Goal: Task Accomplishment & Management: Manage account settings

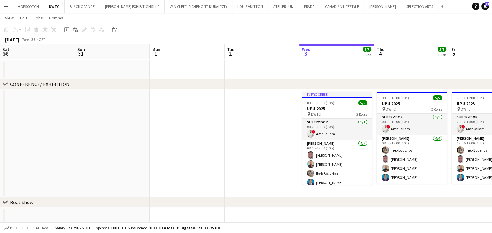
scroll to position [0, 200]
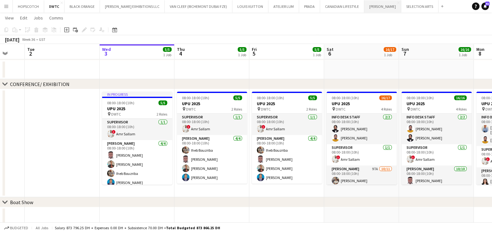
click at [365, 8] on button "JACK MORTON Close" at bounding box center [383, 6] width 37 height 12
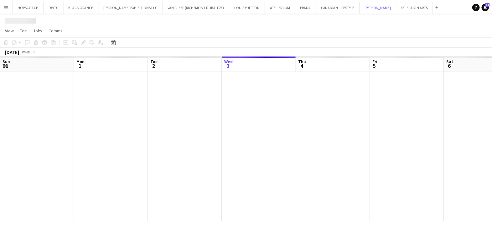
scroll to position [0, 150]
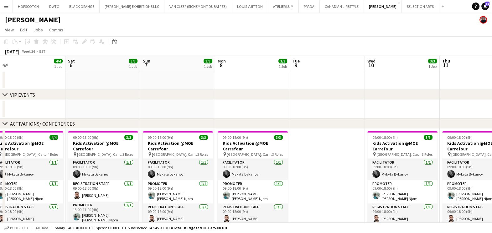
drag, startPoint x: 405, startPoint y: 107, endPoint x: 147, endPoint y: 107, distance: 258.3
click at [160, 107] on app-calendar-viewport "Tue 2 4/4 1 Job Wed 3 4/4 1 Job Thu 4 4/4 1 Job Fri 5 4/4 1 Job Sat 6 3/3 1 Job…" at bounding box center [246, 189] width 492 height 267
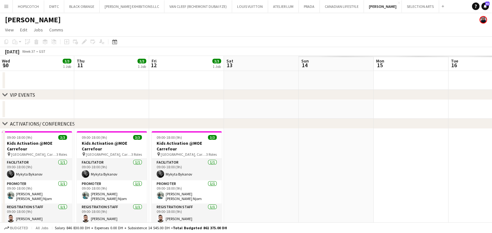
drag, startPoint x: 57, startPoint y: 108, endPoint x: 99, endPoint y: 109, distance: 41.4
click at [28, 108] on app-calendar-viewport "Sat 6 3/3 1 Job Sun 7 3/3 1 Job Mon 8 3/3 1 Job Tue 9 Wed 10 3/3 1 Job Thu 11 3…" at bounding box center [246, 189] width 492 height 267
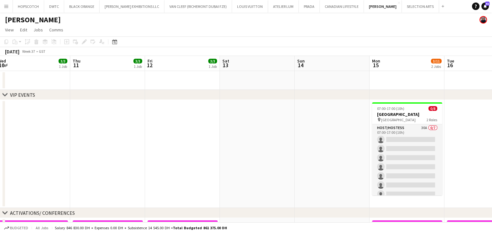
drag, startPoint x: 269, startPoint y: 110, endPoint x: 135, endPoint y: 109, distance: 134.2
click at [135, 109] on app-calendar-viewport "Mon 8 3/3 1 Job Tue 9 Wed 10 3/3 1 Job Thu 11 3/3 1 Job Fri 12 3/3 1 Job Sat 13…" at bounding box center [246, 234] width 492 height 356
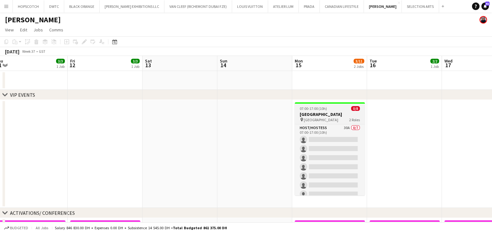
click at [333, 108] on div "07:00-17:00 (10h) 0/8" at bounding box center [330, 108] width 70 height 5
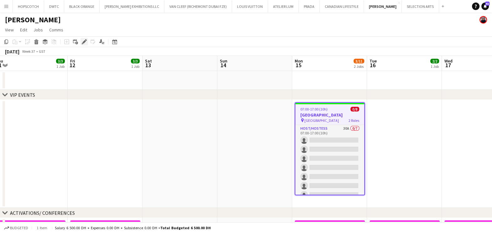
click at [83, 42] on icon at bounding box center [83, 41] width 3 height 3
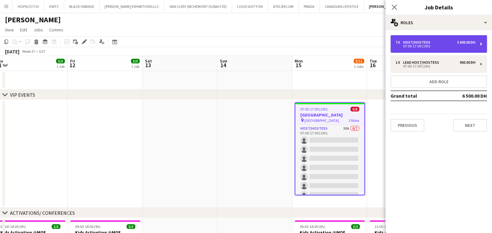
click at [448, 43] on div "7 x Host/Hostess 5 600.00 DH" at bounding box center [436, 42] width 80 height 4
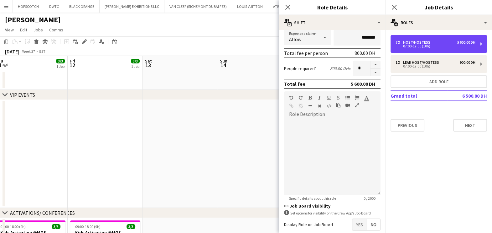
scroll to position [158, 0]
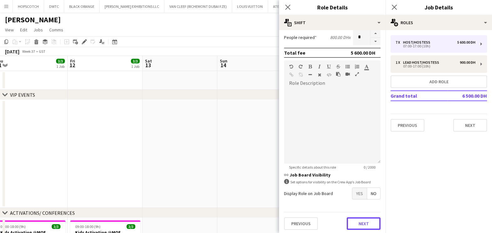
click at [364, 219] on button "Next" at bounding box center [364, 223] width 34 height 13
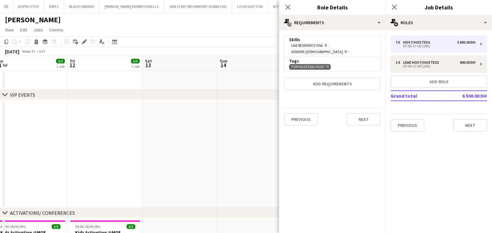
scroll to position [0, 0]
click at [347, 50] on icon at bounding box center [346, 51] width 3 height 3
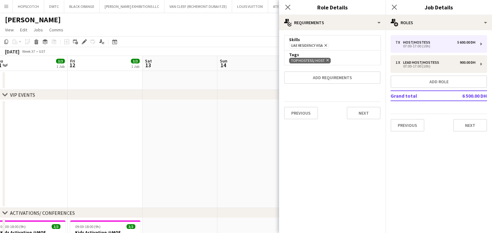
click at [225, 127] on app-date-cell at bounding box center [255, 154] width 75 height 108
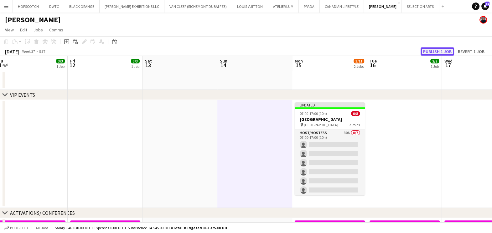
click at [435, 54] on button "Publish 1 job" at bounding box center [438, 51] width 34 height 8
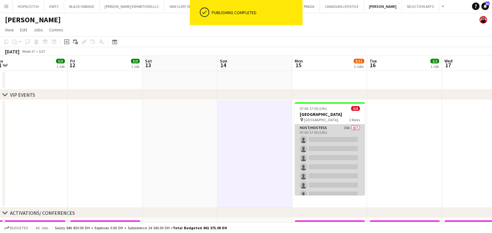
click at [326, 133] on app-card-role "Host/Hostess 30A 0/7 07:00-17:00 (10h) single-neutral-actions single-neutral-ac…" at bounding box center [330, 162] width 70 height 76
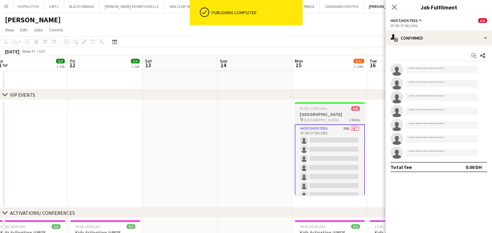
click at [331, 109] on div "07:00-17:00 (10h) 0/8" at bounding box center [330, 108] width 70 height 5
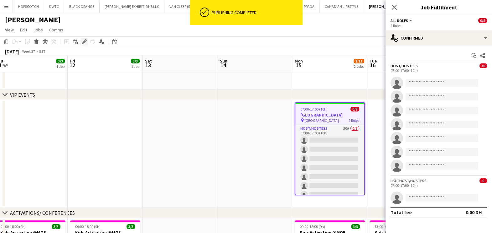
click at [86, 43] on icon "Edit" at bounding box center [84, 41] width 5 height 5
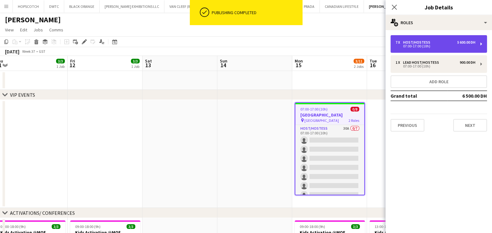
click at [428, 42] on div "Host/Hostess" at bounding box center [418, 42] width 30 height 4
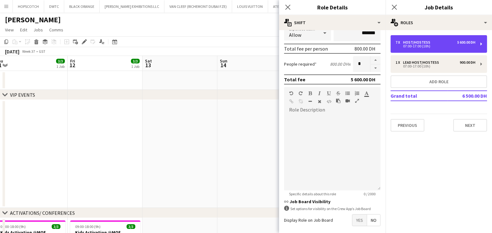
scroll to position [158, 0]
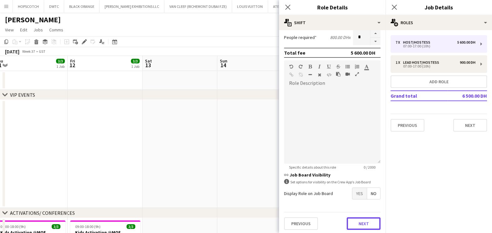
click at [353, 219] on button "Next" at bounding box center [364, 223] width 34 height 13
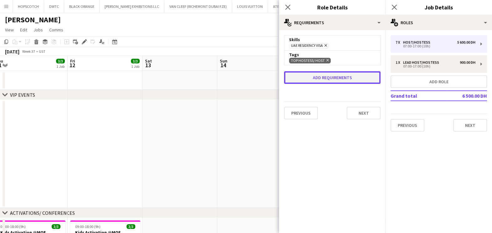
click at [342, 78] on button "Add requirements" at bounding box center [332, 77] width 97 height 13
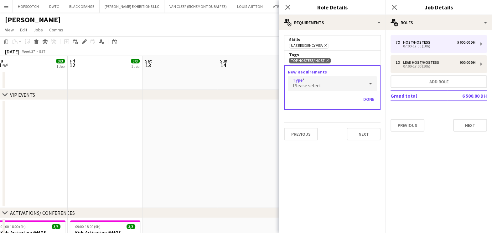
click at [325, 85] on div "Please select" at bounding box center [326, 83] width 76 height 15
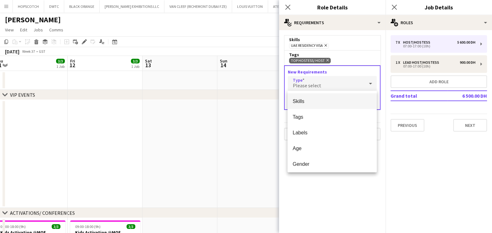
drag, startPoint x: 321, startPoint y: 102, endPoint x: 323, endPoint y: 97, distance: 5.2
click at [321, 102] on span "Skills" at bounding box center [332, 101] width 79 height 6
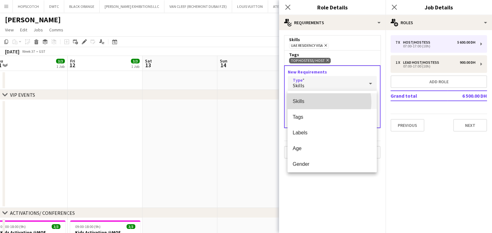
click at [325, 90] on div "Skills" at bounding box center [326, 83] width 76 height 15
click at [318, 99] on span "Skills" at bounding box center [332, 101] width 79 height 6
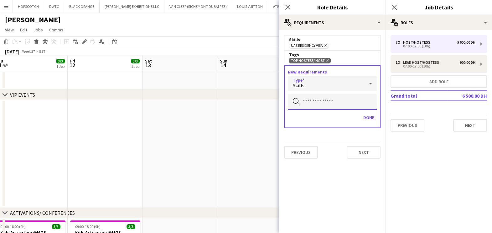
click at [316, 102] on input "text" at bounding box center [332, 102] width 89 height 16
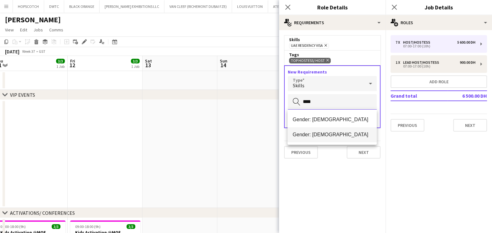
type input "****"
click at [307, 135] on span "Gender: Male" at bounding box center [332, 134] width 79 height 6
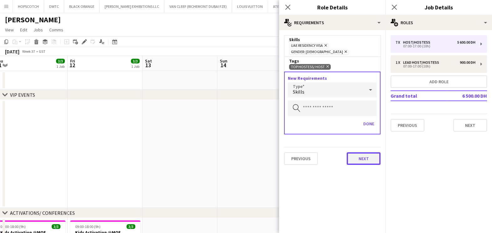
click at [360, 152] on button "Next" at bounding box center [364, 158] width 34 height 13
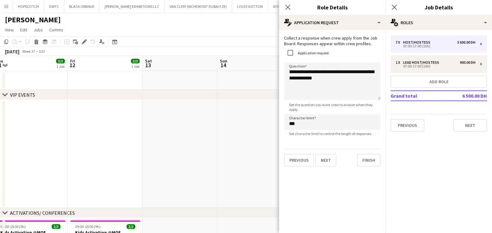
click at [254, 147] on app-date-cell at bounding box center [255, 154] width 75 height 108
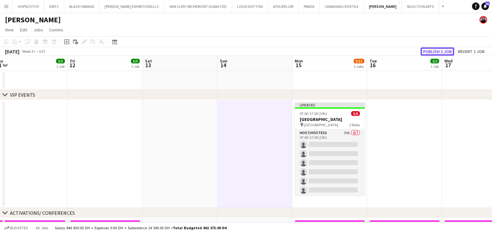
click at [437, 51] on button "Publish 1 job" at bounding box center [438, 51] width 34 height 8
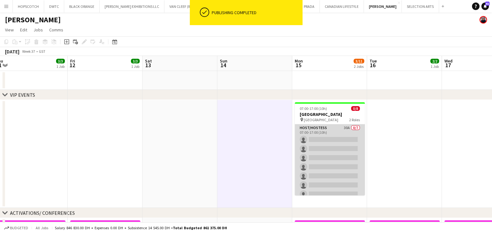
click at [333, 137] on app-card-role "Host/Hostess 30A 0/7 07:00-17:00 (10h) single-neutral-actions single-neutral-ac…" at bounding box center [330, 162] width 70 height 76
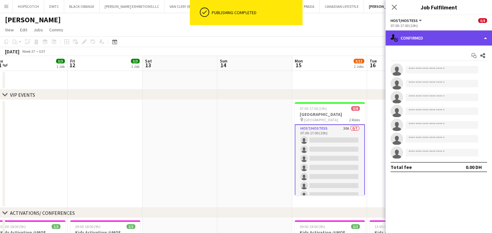
click at [432, 37] on div "single-neutral-actions-check-2 Confirmed" at bounding box center [439, 37] width 107 height 15
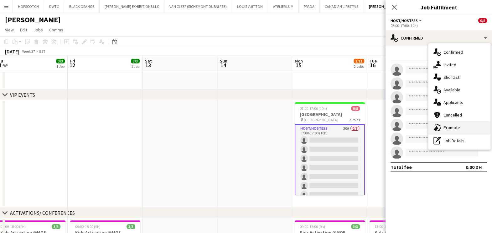
click at [440, 127] on icon "advertising-megaphone" at bounding box center [438, 128] width 8 height 8
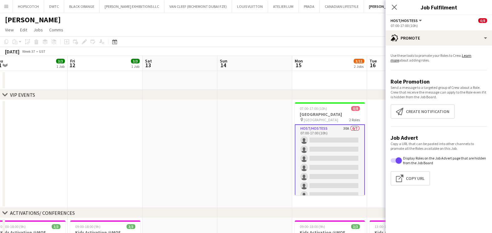
click at [411, 103] on app-promote-tab "Use these tools to promote your Roles to Crew. Learn more about adding roles. R…" at bounding box center [439, 120] width 107 height 140
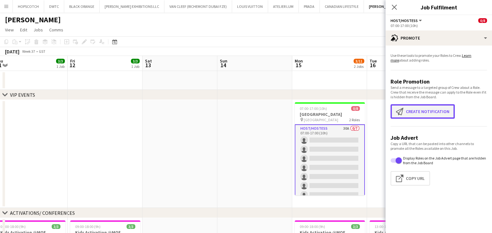
click at [412, 108] on button "Create notification Create notification" at bounding box center [423, 111] width 64 height 14
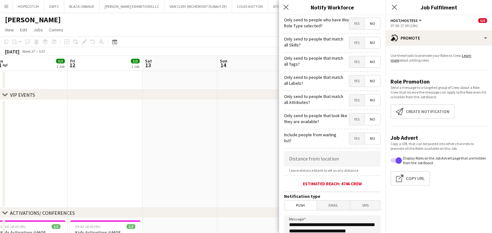
click at [353, 42] on span "Yes" at bounding box center [356, 42] width 15 height 11
click at [350, 62] on span "Yes" at bounding box center [356, 61] width 15 height 11
click at [349, 79] on span "Yes" at bounding box center [356, 80] width 15 height 11
click at [350, 96] on span "Yes" at bounding box center [356, 99] width 15 height 11
click at [350, 112] on div "Only send to people that look like they are available? Yes No" at bounding box center [332, 118] width 97 height 15
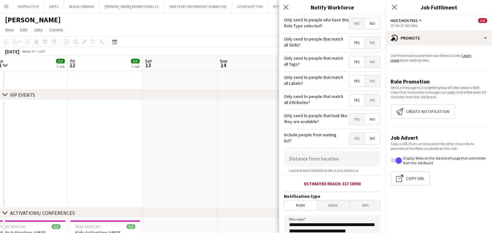
click at [350, 117] on span "Yes" at bounding box center [356, 118] width 15 height 11
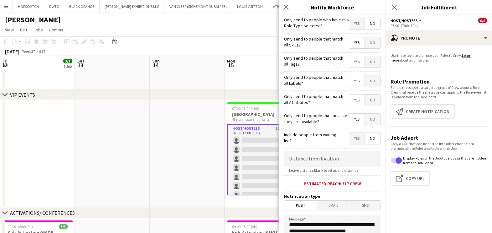
drag, startPoint x: 240, startPoint y: 123, endPoint x: 218, endPoint y: 117, distance: 23.0
click at [160, 116] on app-calendar-viewport "Tue 9 Wed 10 3/3 1 Job Thu 11 3/3 1 Job Fri 12 3/3 1 Job Sat 13 Sun 14 Mon 15 3…" at bounding box center [246, 234] width 492 height 356
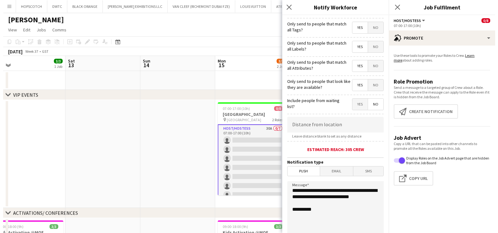
scroll to position [111, 0]
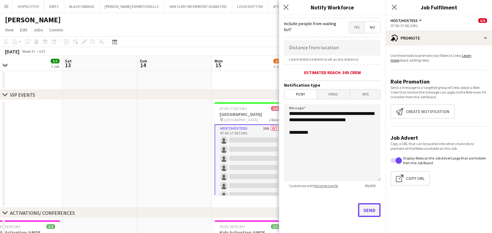
click at [368, 204] on button "Send" at bounding box center [369, 210] width 23 height 14
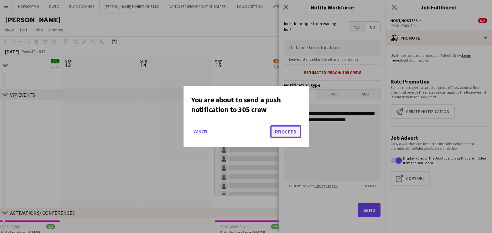
click at [286, 134] on button "Proceed" at bounding box center [286, 131] width 31 height 13
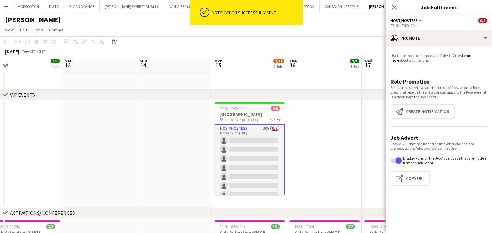
click at [337, 24] on div "[PERSON_NAME]" at bounding box center [246, 19] width 492 height 12
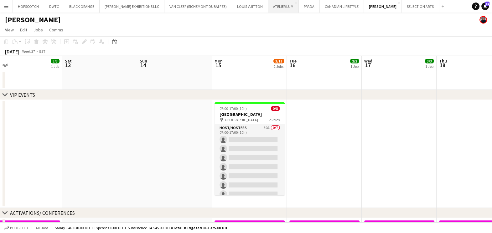
click at [268, 8] on button "ATELIER LUM Close" at bounding box center [283, 6] width 31 height 12
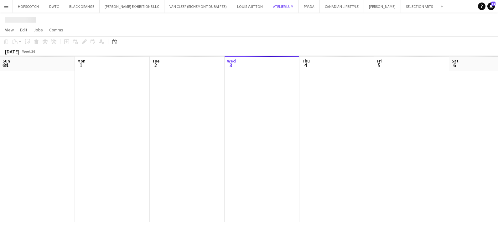
scroll to position [0, 150]
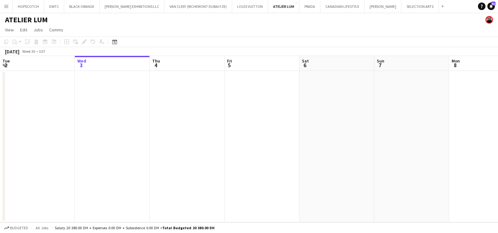
drag, startPoint x: 347, startPoint y: 114, endPoint x: 188, endPoint y: 116, distance: 158.9
click at [206, 115] on app-calendar-viewport "Sun 31 Mon 1 Tue 2 Wed 3 Thu 4 Fri 5 Sat 6 Sun 7 Mon 8 Tue 9 Wed 10 1/3 1 Job T…" at bounding box center [249, 139] width 498 height 166
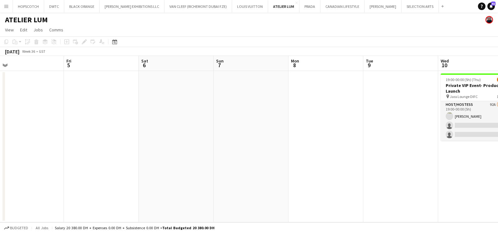
drag, startPoint x: 361, startPoint y: 120, endPoint x: 231, endPoint y: 122, distance: 130.7
click at [207, 121] on app-calendar-viewport "Mon 1 Tue 2 Wed 3 Thu 4 Fri 5 Sat 6 Sun 7 Mon 8 Tue 9 Wed 10 1/3 1 Job Thu 11 1…" at bounding box center [249, 139] width 498 height 166
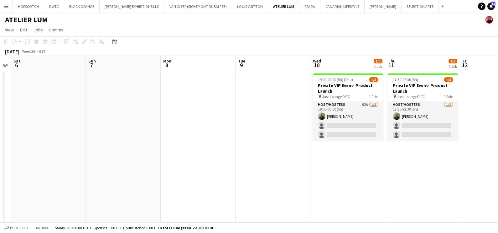
drag, startPoint x: 343, startPoint y: 145, endPoint x: 267, endPoint y: 146, distance: 76.5
click at [267, 146] on app-calendar-viewport "Wed 3 Thu 4 Fri 5 Sat 6 Sun 7 Mon 8 Tue 9 Wed 10 1/3 1 Job Thu 11 1/3 1 Job Fri…" at bounding box center [249, 139] width 498 height 166
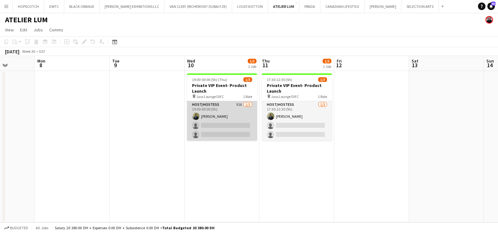
click at [230, 118] on app-card-role "Host/Hostess 92A 1/3 19:00-00:00 (5h) Abdulkader Habra single-neutral-actions s…" at bounding box center [222, 120] width 70 height 39
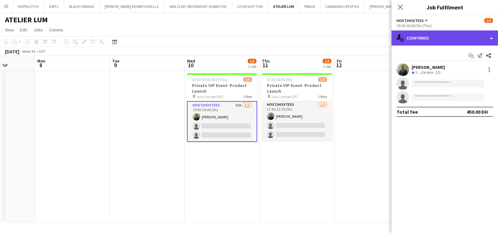
click at [435, 41] on div "single-neutral-actions-check-2 Confirmed" at bounding box center [445, 37] width 107 height 15
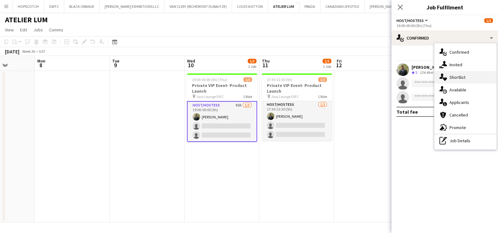
click at [451, 77] on span "Shortlist" at bounding box center [458, 77] width 16 height 6
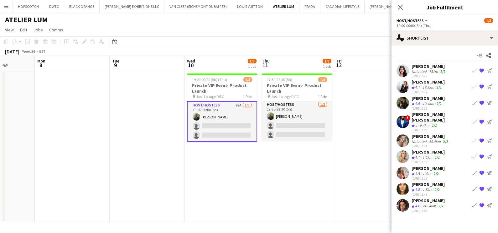
click at [472, 170] on app-icon "Book crew" at bounding box center [474, 172] width 5 height 5
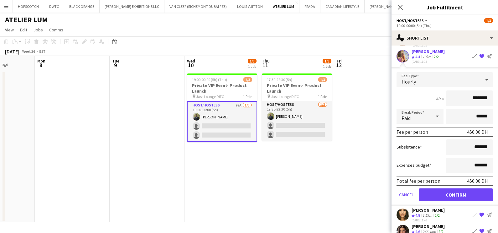
scroll to position [118, 0]
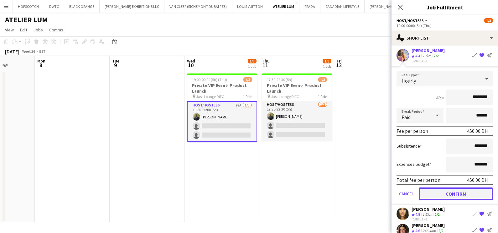
click at [440, 187] on button "Confirm" at bounding box center [456, 193] width 74 height 13
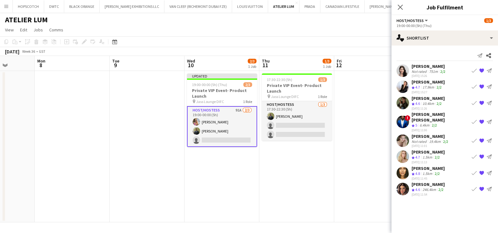
scroll to position [0, 0]
click at [474, 186] on app-icon "Book crew" at bounding box center [474, 188] width 5 height 5
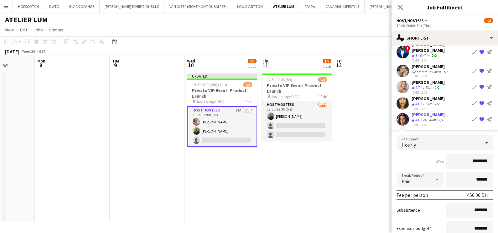
scroll to position [104, 0]
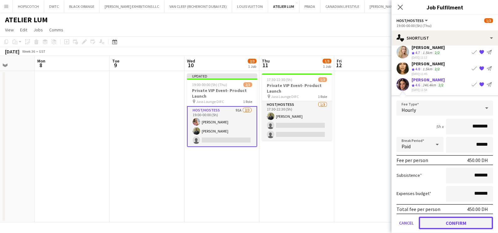
click at [450, 216] on button "Confirm" at bounding box center [456, 222] width 74 height 13
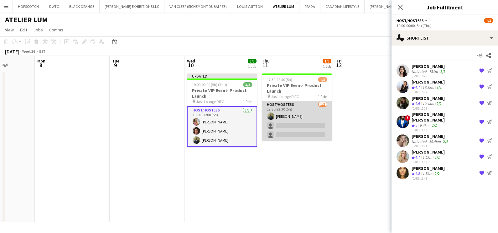
click at [290, 122] on app-card-role "Host/Hostess 1/3 17:30-22:30 (5h) Abdulkader Habra single-neutral-actions singl…" at bounding box center [297, 120] width 70 height 39
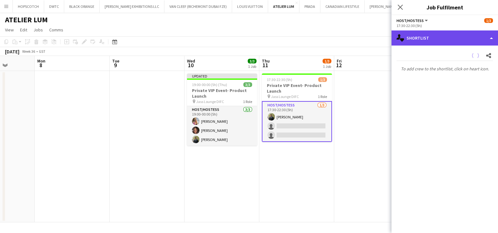
click at [443, 38] on div "single-neutral-actions-heart Shortlist" at bounding box center [445, 37] width 107 height 15
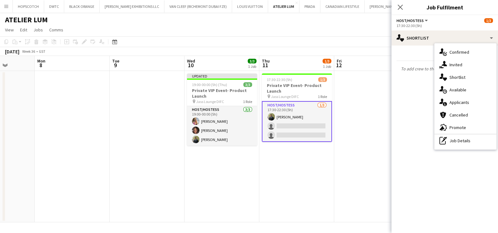
click at [454, 54] on span "Confirmed" at bounding box center [460, 52] width 20 height 6
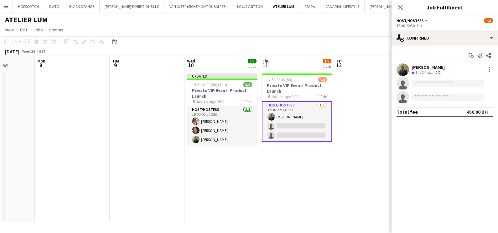
click at [433, 85] on input at bounding box center [448, 84] width 73 height 8
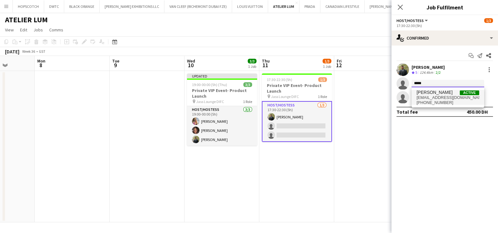
type input "*****"
click at [435, 93] on span "Souha Ben tahar" at bounding box center [435, 92] width 36 height 5
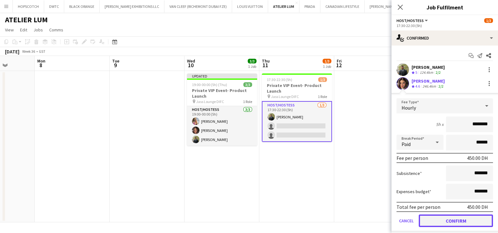
click at [461, 220] on button "Confirm" at bounding box center [456, 220] width 74 height 13
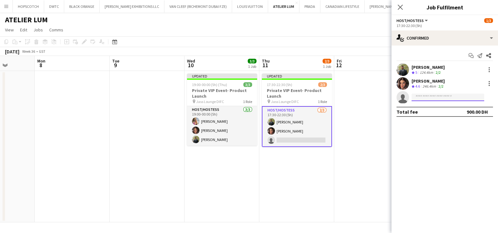
click at [436, 95] on input at bounding box center [448, 97] width 73 height 8
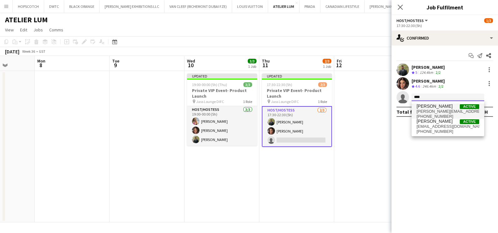
type input "****"
click at [441, 104] on span "Mathilde Arame" at bounding box center [435, 105] width 36 height 5
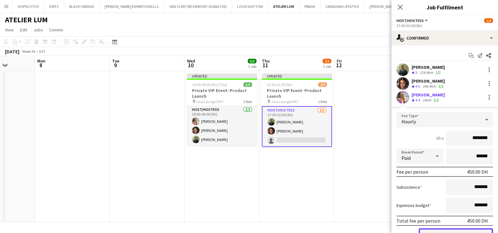
click at [449, 230] on button "Confirm" at bounding box center [456, 234] width 74 height 13
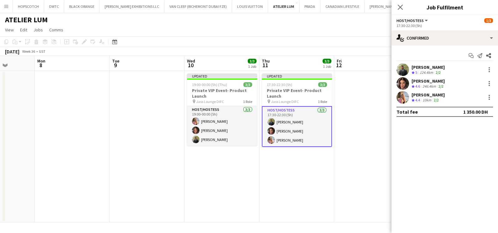
click at [324, 177] on app-date-cell "Updated 17:30-22:30 (5h) 3/3 Private VIP Event- Product Launch pin Jass Lounge …" at bounding box center [297, 146] width 75 height 151
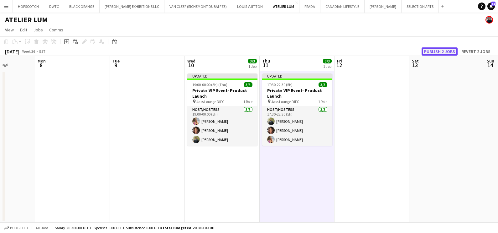
click at [450, 49] on button "Publish 2 jobs" at bounding box center [440, 51] width 36 height 8
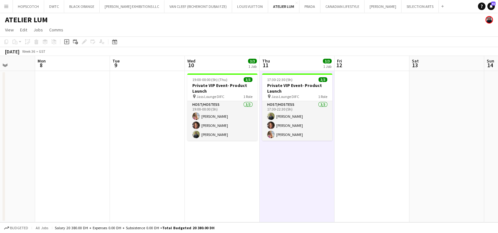
click at [229, 173] on app-date-cell "19:00-00:00 (5h) (Thu) 3/3 Private VIP Event- Product Launch pin Jass Lounge DI…" at bounding box center [222, 146] width 75 height 151
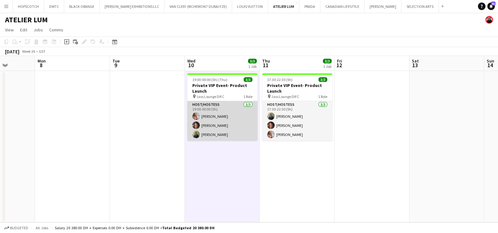
click at [230, 114] on app-card-role "Host/Hostess 3/3 19:00-00:00 (5h) Mathilde Arame Souha Ben tahar Abdulkader Hab…" at bounding box center [222, 120] width 70 height 39
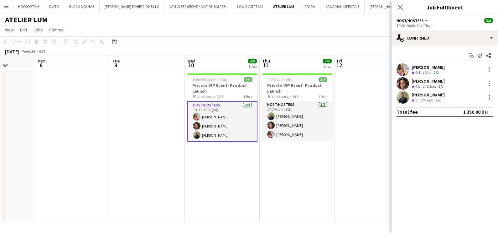
click at [434, 61] on div "Start chat Send notification Share Mathilde Arame Crew rating 4.4 10km 2/2 Souh…" at bounding box center [445, 83] width 107 height 76
click at [433, 69] on div "Mathilde Arame" at bounding box center [428, 67] width 33 height 6
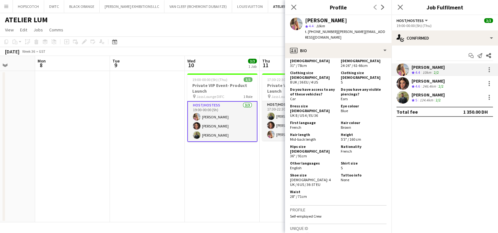
scroll to position [353, 0]
drag, startPoint x: 364, startPoint y: 124, endPoint x: 335, endPoint y: 121, distance: 29.3
click at [335, 133] on div "Hair length Mid-back length Height 5'3" / 160 cm" at bounding box center [338, 138] width 97 height 11
click at [335, 133] on div "Hair length Mid-back length" at bounding box center [314, 137] width 48 height 9
click at [357, 145] on h5 "Nationality" at bounding box center [364, 147] width 46 height 5
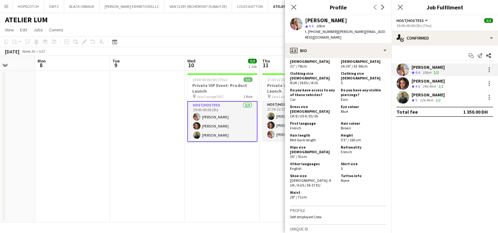
drag, startPoint x: 361, startPoint y: 124, endPoint x: 338, endPoint y: 120, distance: 23.6
click at [339, 133] on div "Height 5'3" / 160 cm" at bounding box center [363, 137] width 48 height 9
copy div "Height 5'3" / 160 cm"
drag, startPoint x: 298, startPoint y: 167, endPoint x: 288, endPoint y: 160, distance: 11.7
click at [288, 160] on app-crew-profile-bio "chevron-left chevron-right Open photos pop-in Gender Female Birthday 13-03-1996…" at bounding box center [338, 145] width 107 height 175
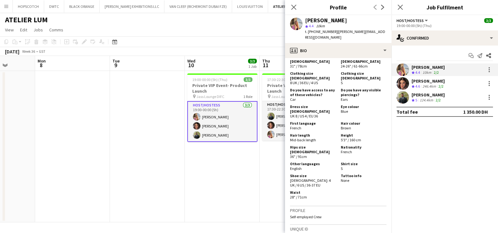
drag, startPoint x: 288, startPoint y: 160, endPoint x: 292, endPoint y: 157, distance: 4.0
click at [292, 157] on div "Bust size FEMALE 31" / 78cm Chest size MALE 24-26" / 61-66cm Clothing size FEMA…" at bounding box center [338, 126] width 97 height 147
drag, startPoint x: 292, startPoint y: 157, endPoint x: 302, endPoint y: 169, distance: 16.2
click at [312, 190] on div "Waist 28" / 71cm" at bounding box center [314, 194] width 48 height 9
click at [290, 173] on h5 "Shoe size" at bounding box center [313, 175] width 46 height 5
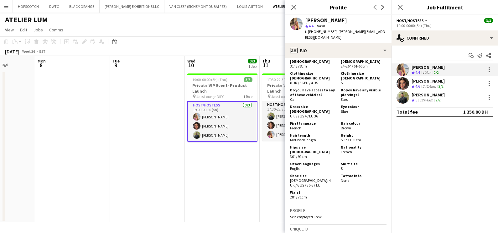
drag, startPoint x: 290, startPoint y: 155, endPoint x: 300, endPoint y: 163, distance: 12.5
click at [300, 173] on div "Shoe size Female: 4 UK / 6 US / 36-37 EU" at bounding box center [314, 180] width 48 height 14
copy div "Shoe size Female: 4 UK / 6 US / 36-37 EU"
click at [368, 61] on div "Chest size MALE 24-26" / 61-66cm" at bounding box center [363, 61] width 48 height 14
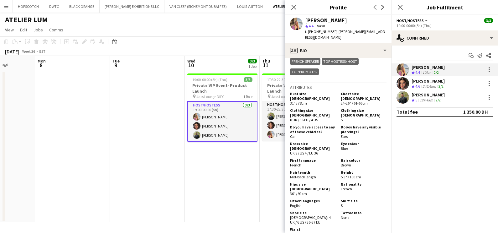
scroll to position [300, 0]
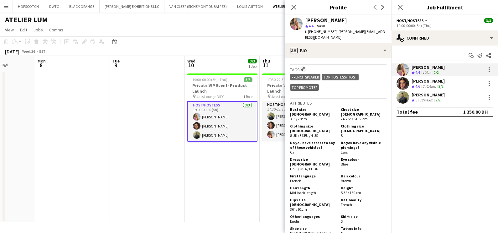
drag, startPoint x: 318, startPoint y: 72, endPoint x: 288, endPoint y: 108, distance: 47.0
click at [288, 108] on app-crew-profile-bio "chevron-left chevron-right Open photos pop-in Gender Female Birthday 13-03-1996…" at bounding box center [338, 145] width 107 height 175
copy div "Bust size FEMALE 31" / 78cm Chest size MALE 24-26" / 61-66cm Clothing size FEMA…"
click at [435, 85] on div "246.4km" at bounding box center [430, 86] width 16 height 5
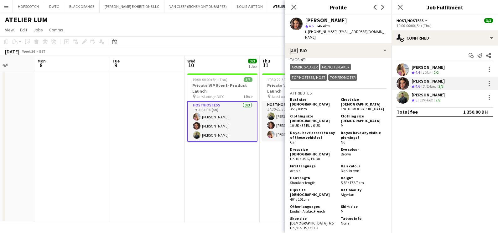
scroll to position [353, 0]
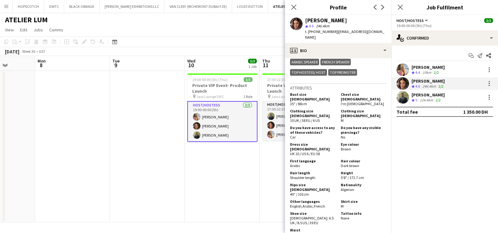
click at [348, 20] on div "Souha Ben tahar" at bounding box center [345, 21] width 81 height 6
drag, startPoint x: 363, startPoint y: 152, endPoint x: 337, endPoint y: 147, distance: 26.2
click at [339, 170] on div "Height 5'8" / 172.7 cm" at bounding box center [363, 174] width 48 height 9
copy div "Height 5'8" / 172.7 cm"
drag, startPoint x: 297, startPoint y: 193, endPoint x: 291, endPoint y: 183, distance: 11.8
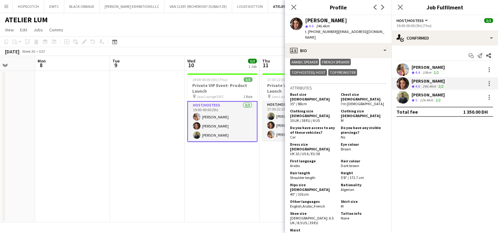
click at [291, 211] on div "Shoe size Female: 6.5 UK / 8.5 US / 39 EU" at bounding box center [314, 218] width 48 height 14
copy div "Shoe size Female: 6.5 UK / 8.5 US / 39 EU"
click at [307, 125] on div "Do you have access to any of these vehicles? Car Do you have any visible pierci…" at bounding box center [338, 132] width 97 height 15
drag, startPoint x: 309, startPoint y: 89, endPoint x: 290, endPoint y: 83, distance: 19.5
click at [290, 92] on div "Bust size FEMALE 35" / 88cm" at bounding box center [314, 99] width 48 height 14
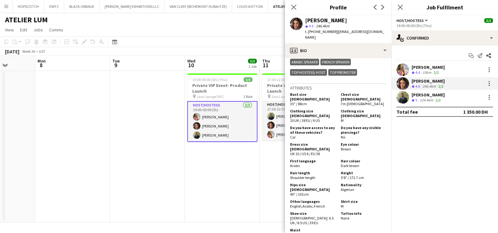
copy div "Bust size FEMALE 35" / 88cm"
drag, startPoint x: 322, startPoint y: 99, endPoint x: 289, endPoint y: 96, distance: 33.4
click at [289, 96] on app-crew-profile-bio "chevron-left chevron-right Open photos pop-in Gender Female Birthday 16-08-2000…" at bounding box center [338, 145] width 107 height 175
copy div "Clothing size FEMALE 10 UK / 38 EU / 6 US"
click at [420, 100] on div "124.4km" at bounding box center [427, 99] width 16 height 5
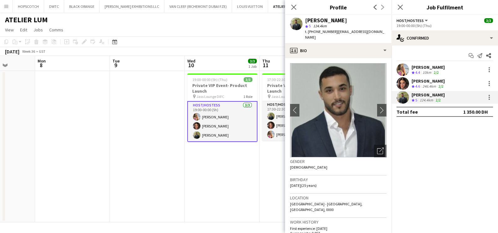
click at [155, 92] on app-date-cell at bounding box center [147, 146] width 75 height 151
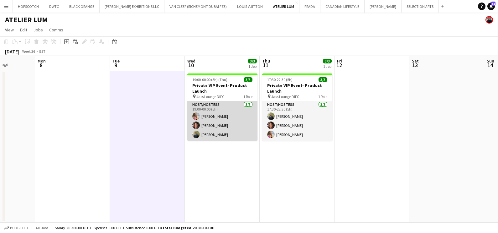
click at [232, 115] on app-card-role "Host/Hostess 3/3 19:00-00:00 (5h) Mathilde Arame Souha Ben tahar Abdulkader Hab…" at bounding box center [222, 120] width 70 height 39
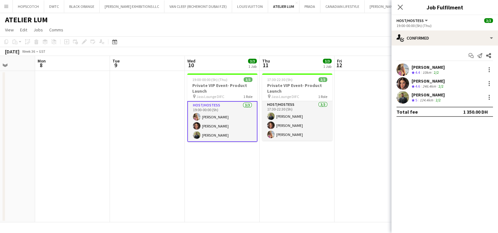
click at [422, 80] on div "Souha Ben tahar" at bounding box center [428, 81] width 33 height 6
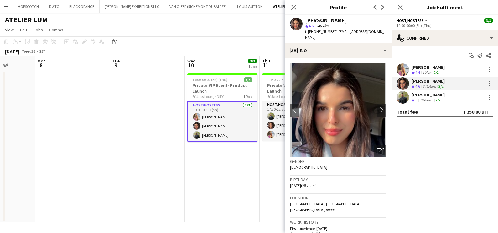
click at [409, 66] on div at bounding box center [403, 69] width 13 height 13
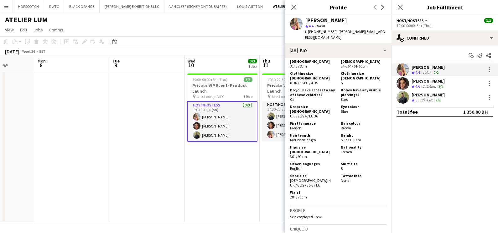
scroll to position [313, 0]
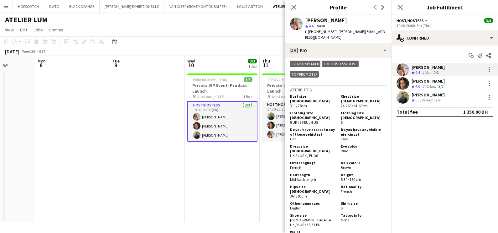
drag, startPoint x: 322, startPoint y: 139, endPoint x: 290, endPoint y: 135, distance: 32.0
click at [290, 144] on div "Dress size FEMALE UK 8 / US 4 / EU 36" at bounding box center [314, 151] width 48 height 14
copy div "Dress size FEMALE UK 8 / US 4 / EU 36"
click at [339, 160] on div "Hair colour Brown" at bounding box center [363, 164] width 48 height 9
drag, startPoint x: 348, startPoint y: 184, endPoint x: 337, endPoint y: 185, distance: 11.0
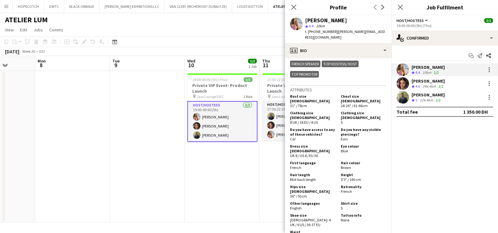
click at [339, 201] on div "Shirt size S" at bounding box center [363, 205] width 48 height 9
drag, startPoint x: 337, startPoint y: 185, endPoint x: 344, endPoint y: 188, distance: 7.3
click at [344, 201] on div "Shirt size S" at bounding box center [363, 205] width 48 height 9
drag, startPoint x: 339, startPoint y: 182, endPoint x: 353, endPoint y: 186, distance: 14.7
click at [353, 201] on div "Shirt size S" at bounding box center [363, 205] width 48 height 9
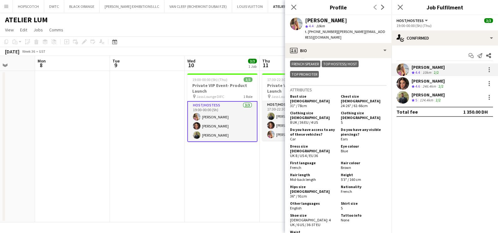
copy div "Shirt size S"
click at [426, 86] on div "246.4km" at bounding box center [430, 86] width 16 height 5
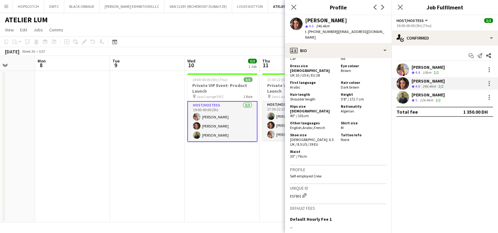
scroll to position [392, 0]
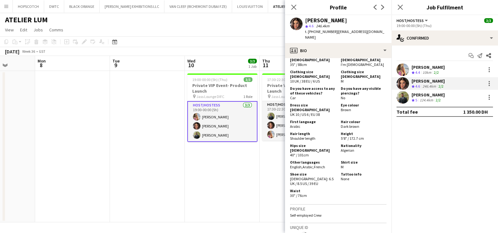
drag, startPoint x: 324, startPoint y: 89, endPoint x: 287, endPoint y: 85, distance: 36.9
click at [287, 85] on app-crew-profile-bio "chevron-left chevron-right Open photos pop-in Gender Female Birthday 16-08-2000…" at bounding box center [338, 145] width 107 height 175
copy div "Dress size FEMALE UK 10 / US 6 / EU 38"
click at [321, 131] on div "Hair length Shoulder length" at bounding box center [314, 135] width 48 height 9
drag, startPoint x: 344, startPoint y: 136, endPoint x: 335, endPoint y: 132, distance: 9.4
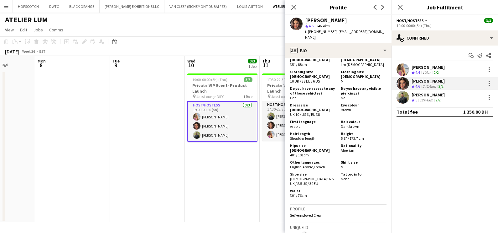
click at [339, 160] on div "Shirt size M" at bounding box center [363, 164] width 48 height 9
click at [195, 36] on app-page-menu "View Day view expanded Day view collapsed Month view Date picker Jump to today …" at bounding box center [249, 30] width 498 height 12
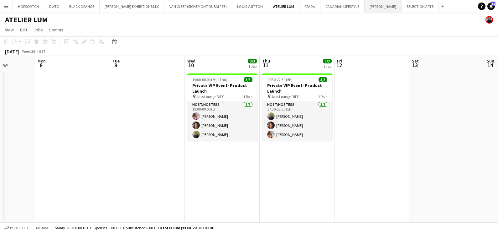
click at [365, 6] on button "JACK MORTON Close" at bounding box center [383, 6] width 37 height 12
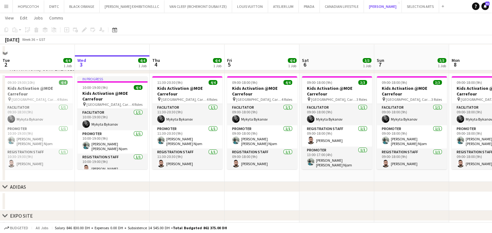
scroll to position [78, 0]
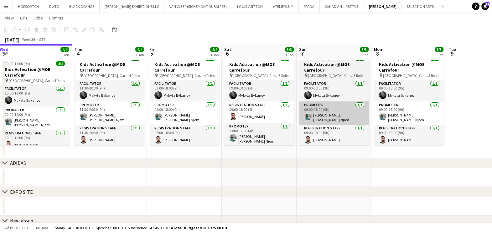
drag, startPoint x: 417, startPoint y: 91, endPoint x: 208, endPoint y: 101, distance: 208.7
click at [191, 100] on app-calendar-viewport "Sun 31 4/4 1 Job Mon 1 4/4 1 Job Tue 2 4/4 1 Job Wed 3 4/4 1 Job Thu 4 4/4 1 Jo…" at bounding box center [246, 95] width 492 height 298
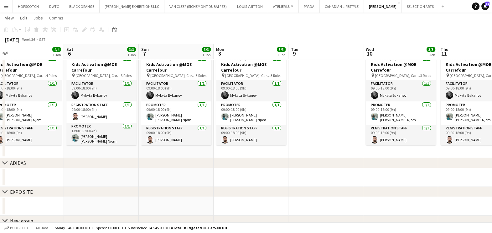
drag, startPoint x: 335, startPoint y: 103, endPoint x: 213, endPoint y: 108, distance: 122.3
click at [211, 108] on app-calendar-viewport "Wed 3 4/4 1 Job Thu 4 4/4 1 Job Fri 5 4/4 1 Job Sat 6 3/3 1 Job Sun 7 3/3 1 Job…" at bounding box center [246, 95] width 492 height 298
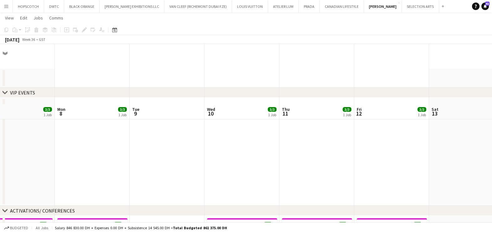
scroll to position [0, 0]
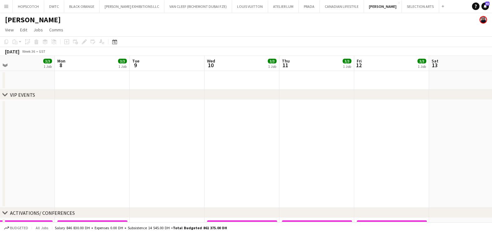
click at [197, 139] on app-calendar-viewport "Fri 5 4/4 1 Job Sat 6 3/3 1 Job Sun 7 3/3 1 Job Mon 8 3/3 1 Job Tue 9 Wed 10 3/…" at bounding box center [246, 234] width 492 height 356
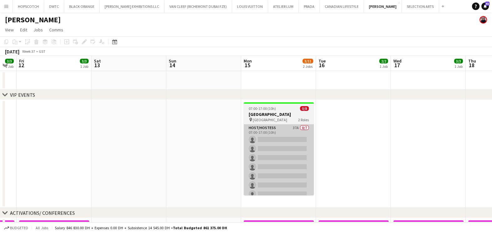
drag, startPoint x: 262, startPoint y: 142, endPoint x: 216, endPoint y: 141, distance: 46.1
click at [215, 143] on app-calendar-viewport "Tue 9 Wed 10 3/3 1 Job Thu 11 3/3 1 Job Fri 12 3/3 1 Job Sat 13 Sun 14 Mon 15 3…" at bounding box center [246, 234] width 492 height 356
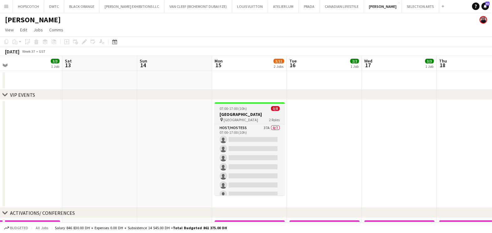
click at [244, 112] on h3 "Dubai Airport Team Building" at bounding box center [250, 114] width 70 height 6
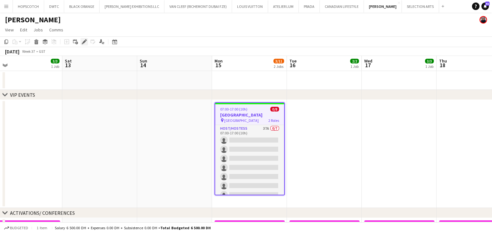
click at [83, 41] on icon at bounding box center [83, 41] width 3 height 3
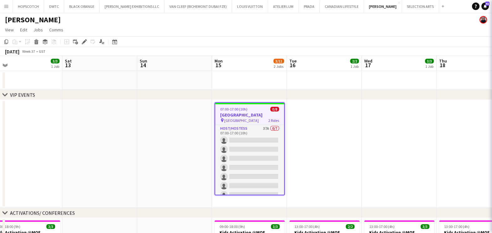
type input "**********"
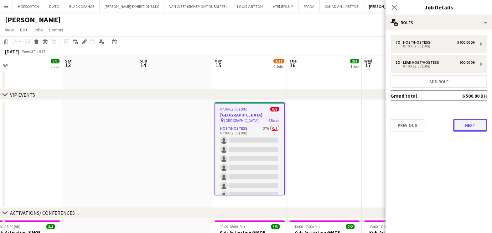
click at [470, 125] on button "Next" at bounding box center [471, 125] width 34 height 13
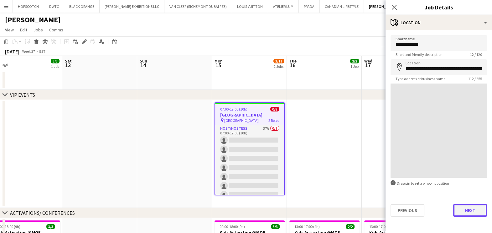
click at [473, 213] on button "Next" at bounding box center [471, 210] width 34 height 13
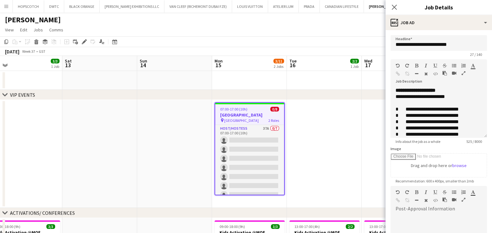
drag, startPoint x: 478, startPoint y: 123, endPoint x: 486, endPoint y: 182, distance: 60.4
click at [486, 182] on mat-expansion-panel "**********" at bounding box center [439, 131] width 107 height 202
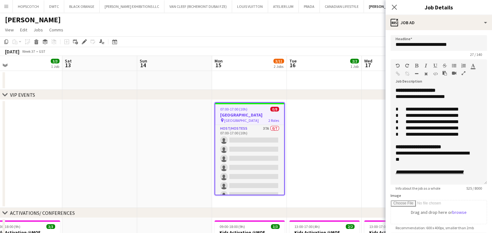
click at [356, 135] on app-date-cell at bounding box center [324, 154] width 75 height 108
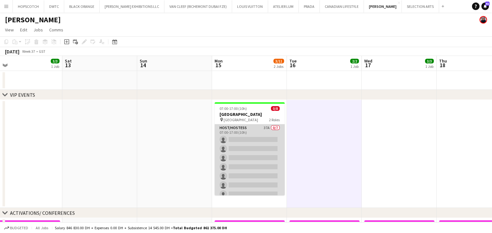
click at [248, 138] on app-card-role "Host/Hostess 37A 0/7 07:00-17:00 (10h) single-neutral-actions single-neutral-ac…" at bounding box center [250, 162] width 70 height 76
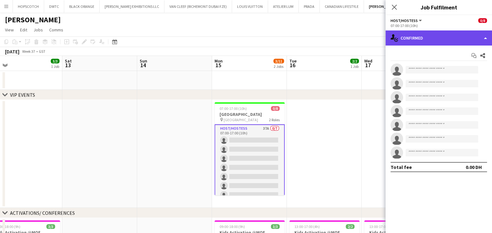
click at [416, 37] on div "single-neutral-actions-check-2 Confirmed" at bounding box center [439, 37] width 107 height 15
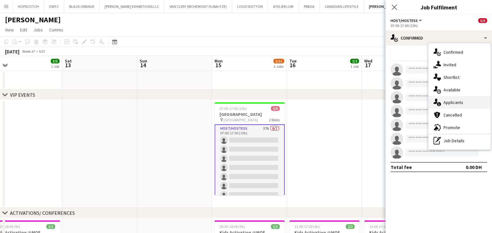
click at [446, 104] on span "Applicants" at bounding box center [454, 102] width 20 height 6
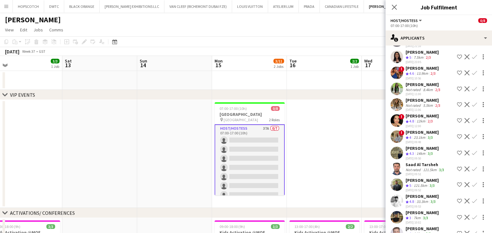
scroll to position [444, 0]
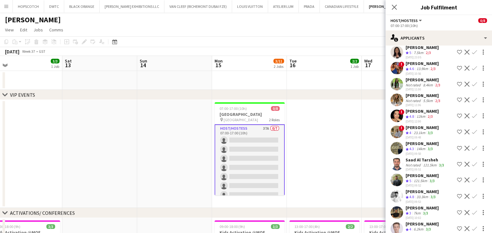
click at [418, 205] on div "Mohanad Ahmed" at bounding box center [422, 208] width 33 height 6
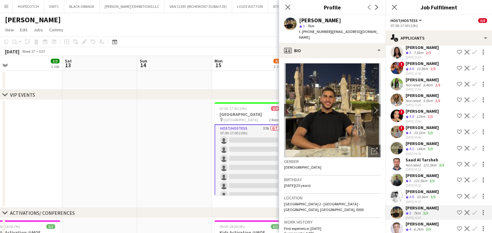
click at [425, 178] on div "121.5km" at bounding box center [421, 180] width 16 height 5
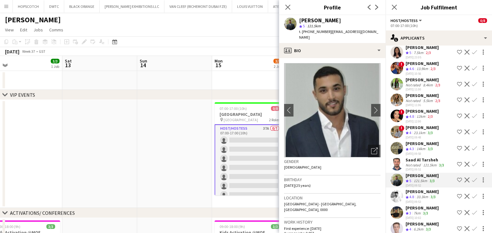
click at [457, 177] on app-icon "Shortlist crew" at bounding box center [459, 179] width 5 height 5
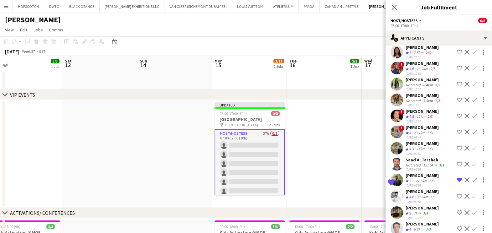
click at [411, 178] on span "5" at bounding box center [411, 180] width 2 height 5
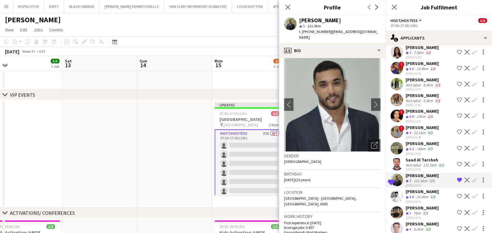
scroll to position [0, 0]
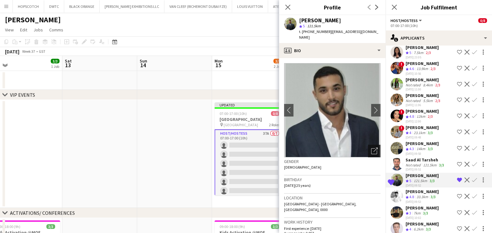
click at [371, 147] on icon "Open photos pop-in" at bounding box center [374, 150] width 7 height 7
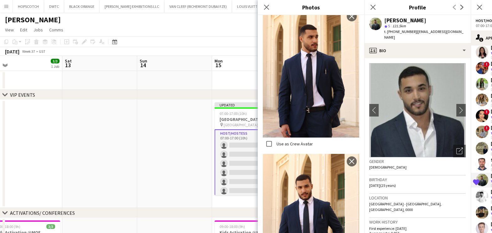
scroll to position [1685, 0]
click at [267, 8] on icon "Close pop-in" at bounding box center [267, 7] width 6 height 6
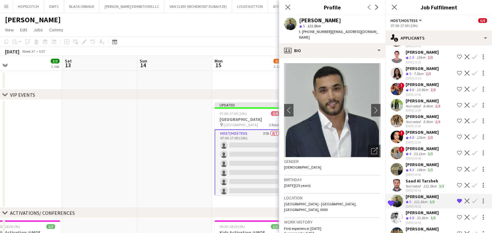
scroll to position [444, 0]
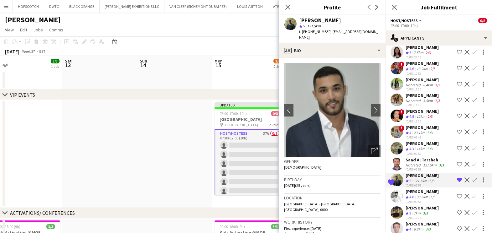
click at [407, 228] on polygon at bounding box center [407, 229] width 3 height 3
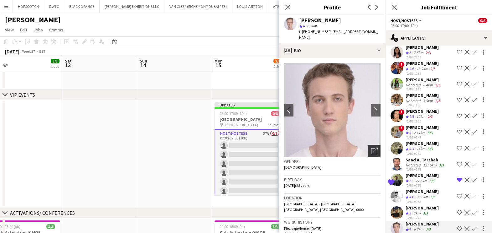
click at [368, 145] on div "Open photos pop-in" at bounding box center [374, 151] width 13 height 13
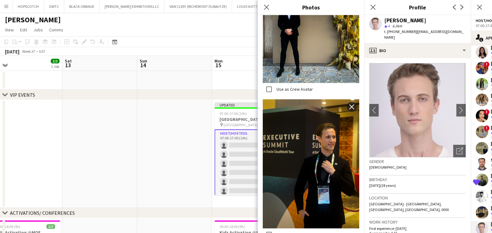
scroll to position [823, 0]
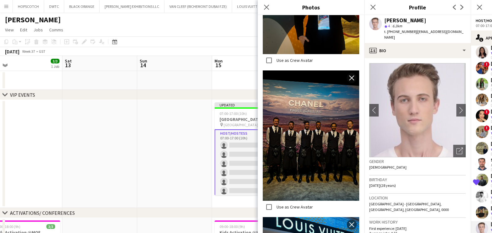
click at [163, 145] on app-date-cell at bounding box center [174, 154] width 75 height 108
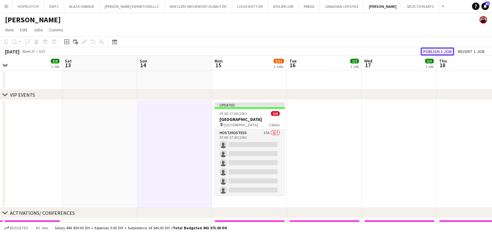
click at [444, 50] on button "Publish 1 job" at bounding box center [438, 51] width 34 height 8
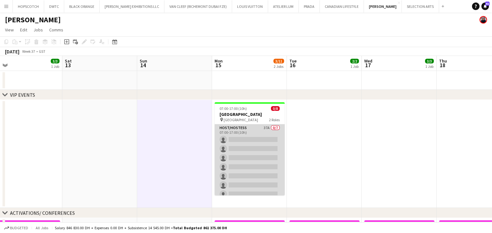
click at [242, 132] on app-card-role "Host/Hostess 37A 0/7 07:00-17:00 (10h) single-neutral-actions single-neutral-ac…" at bounding box center [250, 162] width 70 height 76
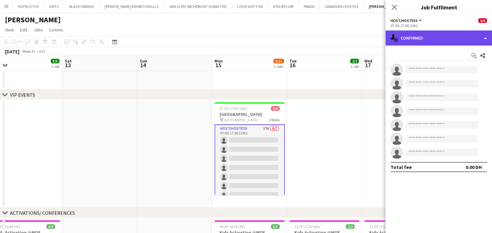
click at [428, 39] on div "single-neutral-actions-check-2 Confirmed" at bounding box center [439, 37] width 107 height 15
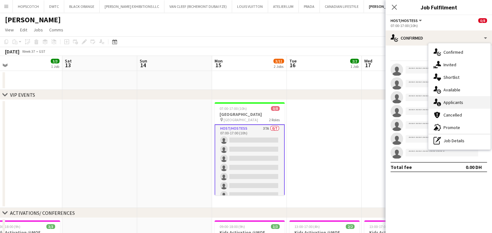
click at [453, 103] on span "Applicants" at bounding box center [454, 102] width 20 height 6
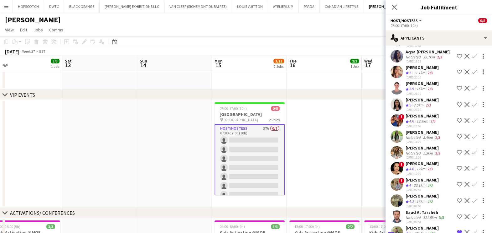
scroll to position [444, 0]
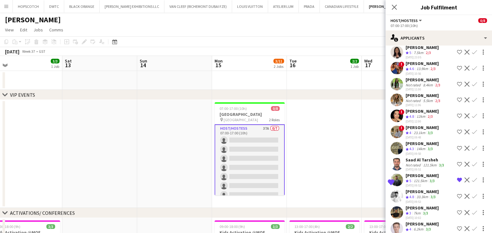
click at [422, 124] on div "Hussain Almeshal" at bounding box center [422, 127] width 33 height 6
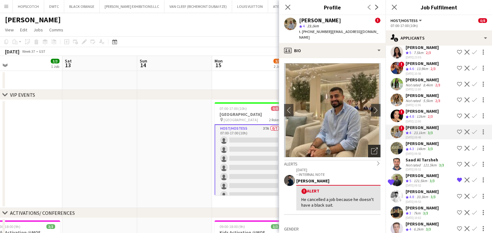
click at [371, 147] on icon "Open photos pop-in" at bounding box center [374, 150] width 7 height 7
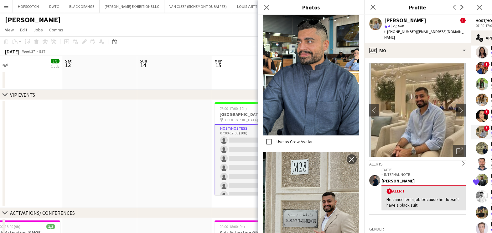
scroll to position [666, 0]
click at [269, 5] on icon at bounding box center [267, 7] width 6 height 6
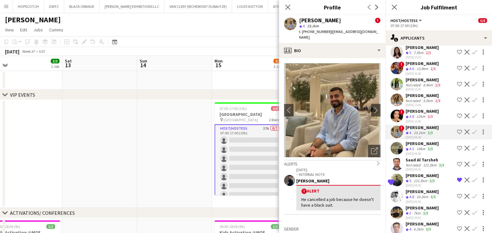
click at [418, 146] on div "14km" at bounding box center [421, 148] width 11 height 5
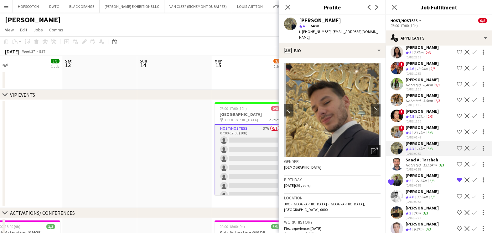
click at [371, 147] on icon "Open photos pop-in" at bounding box center [374, 150] width 7 height 7
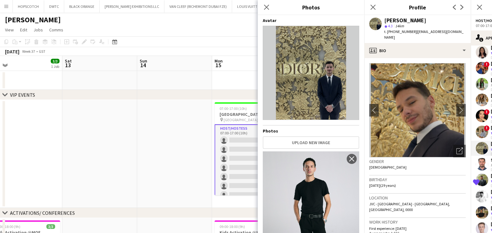
drag, startPoint x: 263, startPoint y: 10, endPoint x: 271, endPoint y: 22, distance: 14.5
click at [263, 10] on app-icon "Close pop-in" at bounding box center [267, 7] width 8 height 8
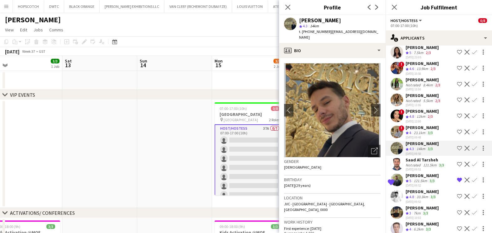
click at [419, 162] on div "Not rated" at bounding box center [414, 164] width 16 height 5
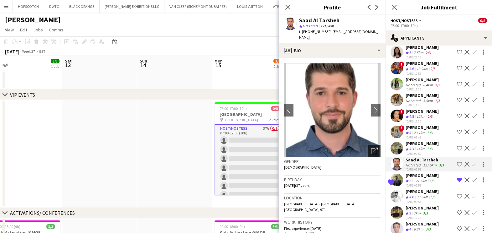
click at [368, 145] on div "Open photos pop-in" at bounding box center [374, 151] width 13 height 13
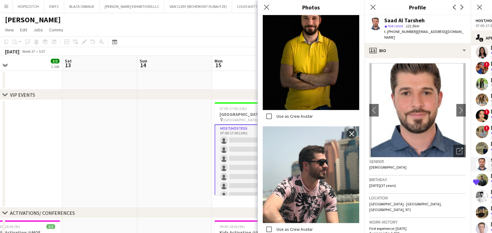
scroll to position [823, 0]
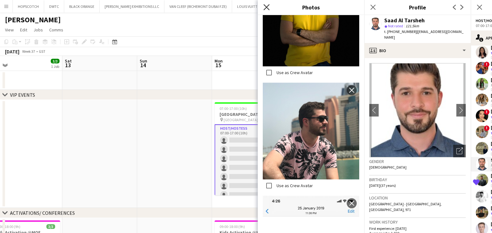
click at [268, 6] on icon "Close pop-in" at bounding box center [267, 7] width 6 height 6
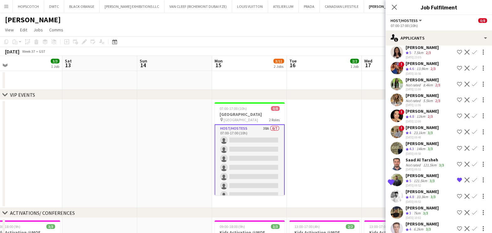
click at [426, 188] on div "Waleed Shehadeh" at bounding box center [422, 191] width 33 height 6
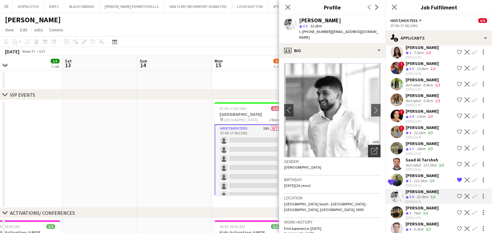
click at [371, 147] on icon "Open photos pop-in" at bounding box center [374, 150] width 7 height 7
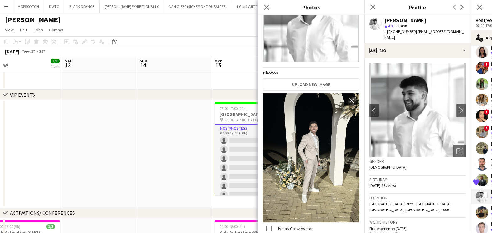
scroll to position [118, 0]
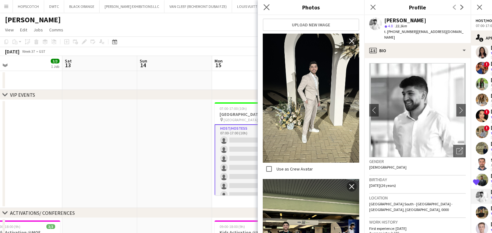
click at [270, 7] on app-icon "Close pop-in" at bounding box center [266, 7] width 9 height 9
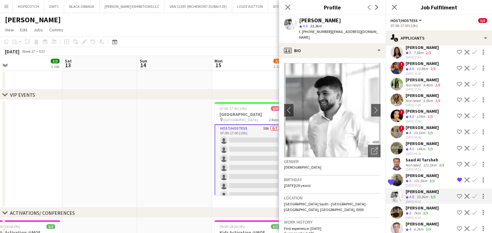
click at [423, 124] on div "Hussain Almeshal" at bounding box center [422, 127] width 33 height 6
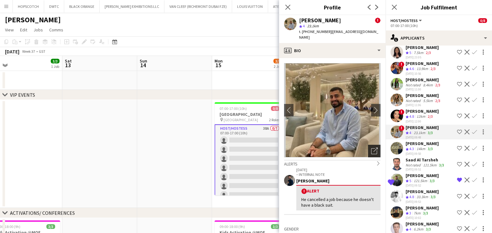
click at [368, 146] on div "Open photos pop-in" at bounding box center [374, 151] width 13 height 13
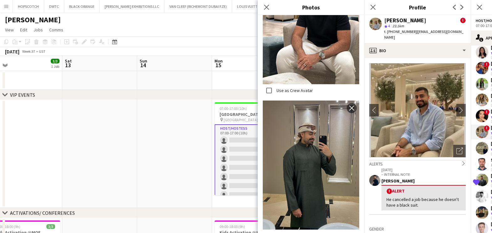
scroll to position [470, 0]
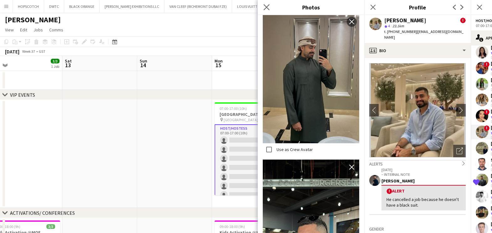
click at [265, 4] on icon "Close pop-in" at bounding box center [267, 7] width 6 height 6
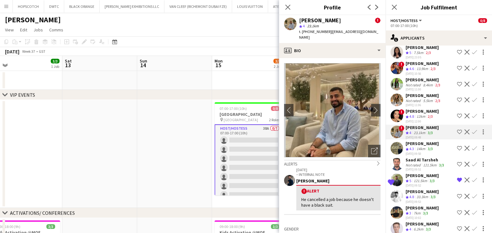
click at [457, 129] on app-icon "Shortlist crew" at bounding box center [459, 131] width 5 height 5
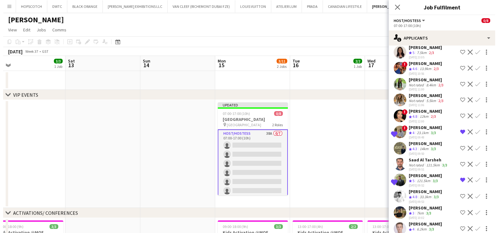
scroll to position [466, 0]
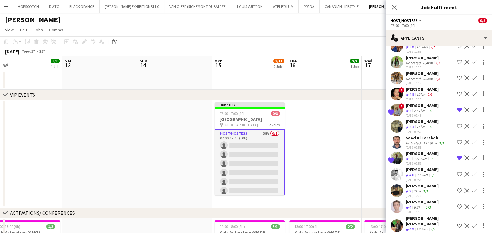
click at [457, 223] on app-icon "Shortlist crew" at bounding box center [459, 225] width 5 height 5
click at [309, 150] on app-date-cell at bounding box center [324, 154] width 75 height 108
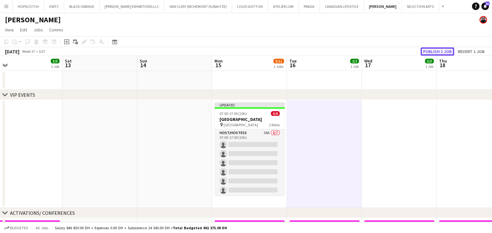
click at [436, 51] on button "Publish 1 job" at bounding box center [438, 51] width 34 height 8
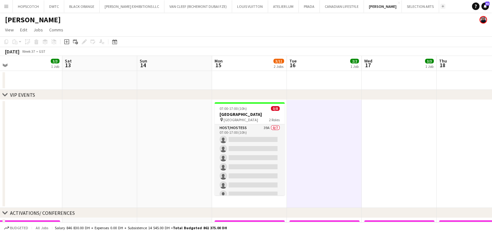
click at [441, 6] on button "Add" at bounding box center [443, 6] width 5 height 5
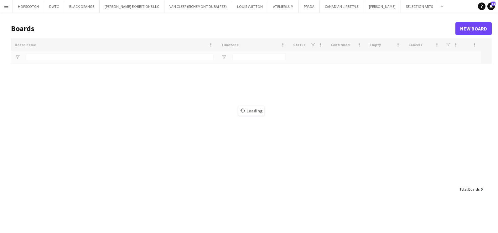
click at [71, 56] on div "Loading" at bounding box center [251, 110] width 481 height 145
click at [64, 58] on div "Loading" at bounding box center [251, 110] width 481 height 145
click at [63, 60] on div "Loading" at bounding box center [251, 110] width 481 height 145
click at [63, 56] on div "Loading" at bounding box center [251, 110] width 481 height 145
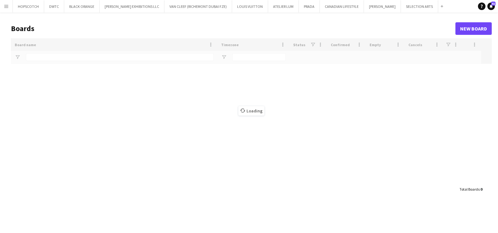
click at [63, 56] on div "Loading" at bounding box center [251, 110] width 481 height 145
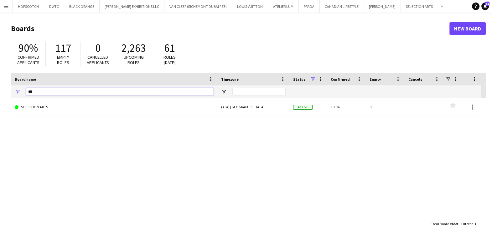
click at [49, 89] on input "***" at bounding box center [120, 92] width 188 height 8
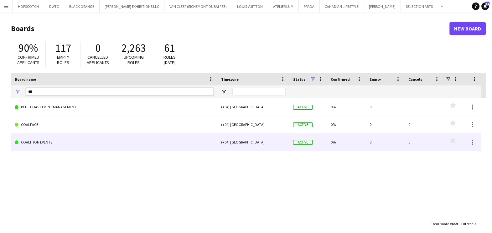
type input "***"
click at [39, 143] on link "COALITION EVENTS" at bounding box center [114, 142] width 199 height 18
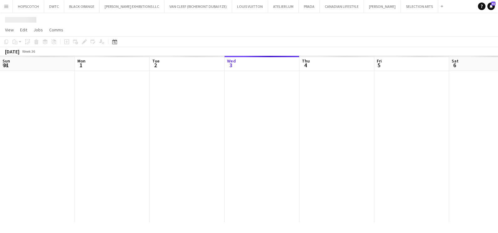
scroll to position [0, 150]
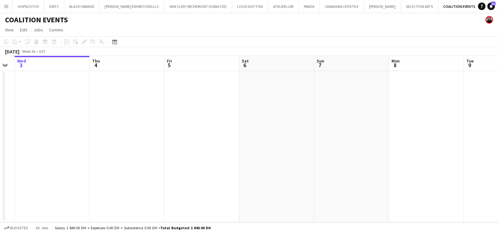
drag, startPoint x: 388, startPoint y: 113, endPoint x: 56, endPoint y: 118, distance: 331.7
click at [66, 115] on app-calendar-viewport "Sun 31 Mon 1 Tue 2 Wed 3 Thu 4 Fri 5 Sat 6 Sun 7 Mon 8 Tue 9 Wed 10 Thu 11" at bounding box center [249, 139] width 498 height 166
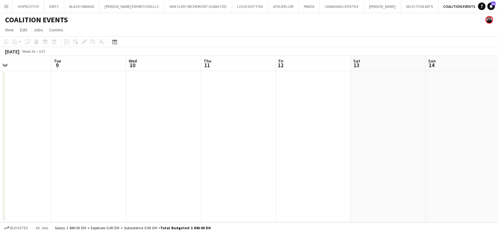
drag, startPoint x: 193, startPoint y: 122, endPoint x: 246, endPoint y: 122, distance: 53.0
click at [0, 122] on html "Menu Boards Boards Boards All jobs Status Workforce Workforce My Workforce Recr…" at bounding box center [249, 116] width 498 height 233
drag, startPoint x: 142, startPoint y: 124, endPoint x: 21, endPoint y: 124, distance: 121.0
click at [20, 124] on app-calendar-viewport "Tue 9 Wed 10 Thu 11 Fri 12 Sat 13 Sun 14 Mon 15 Tue 16 Wed 17 Thu 18 Fri 19 Sat…" at bounding box center [249, 139] width 498 height 166
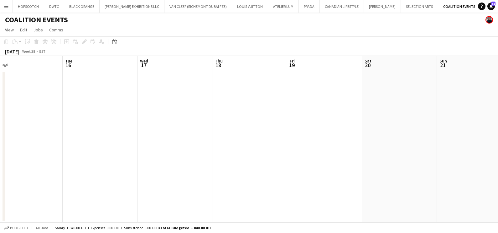
drag, startPoint x: 127, startPoint y: 104, endPoint x: 292, endPoint y: 105, distance: 164.9
click at [309, 106] on app-calendar-viewport "Sat 13 Sun 14 Mon 15 Tue 16 Wed 17 Thu 18 Fri 19 Sat 20 Sun 21 Mon 22 Tue 23 We…" at bounding box center [249, 139] width 498 height 166
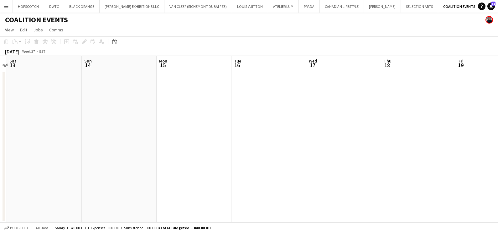
click at [244, 102] on app-date-cell at bounding box center [269, 146] width 75 height 151
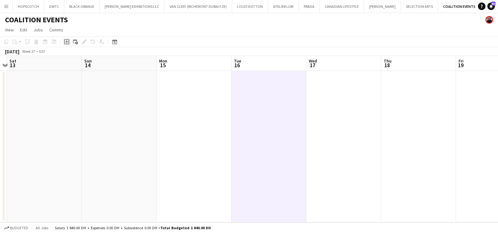
click at [65, 43] on icon "Add job" at bounding box center [66, 41] width 5 height 5
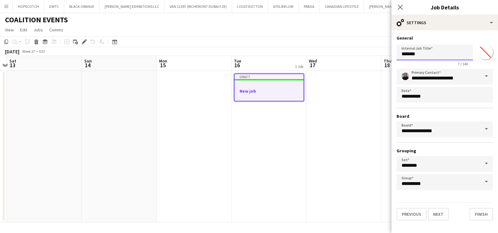
click at [431, 55] on input "*******" at bounding box center [435, 53] width 76 height 16
paste input "**"
type input "**********"
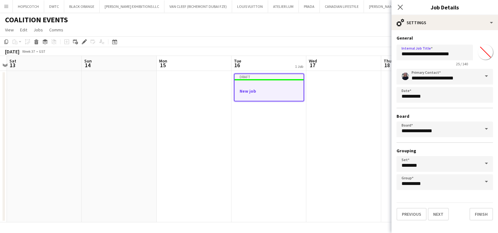
click at [486, 53] on input "*******" at bounding box center [486, 52] width 23 height 23
type input "*******"
click at [439, 214] on button "Next" at bounding box center [438, 214] width 21 height 13
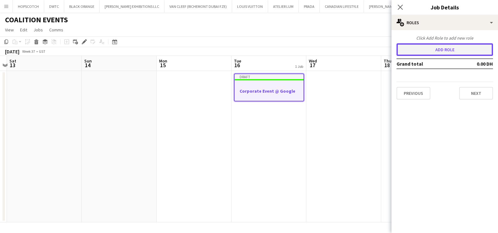
click at [436, 49] on button "Add role" at bounding box center [445, 49] width 97 height 13
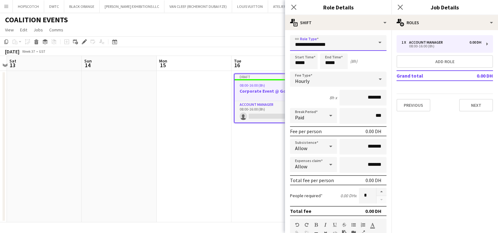
click at [318, 42] on input "**********" at bounding box center [338, 43] width 97 height 16
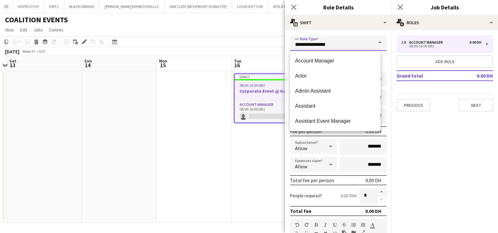
click at [318, 42] on input "**********" at bounding box center [338, 43] width 97 height 16
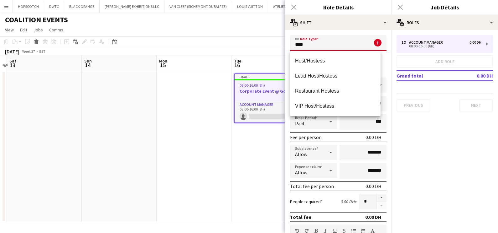
click at [328, 52] on div "Host/Hostess Lead Host/Hostess Restaurant Hostess VIP Host/Hostess" at bounding box center [335, 83] width 91 height 65
click at [325, 58] on span "Host/Hostess" at bounding box center [335, 61] width 81 height 6
type input "**********"
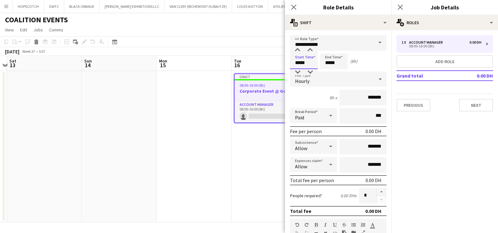
click at [315, 59] on input "*****" at bounding box center [304, 61] width 28 height 16
type input "*****"
click at [297, 71] on div at bounding box center [298, 72] width 13 height 6
click at [335, 64] on input "*****" at bounding box center [334, 61] width 28 height 16
click at [330, 71] on div at bounding box center [328, 72] width 13 height 6
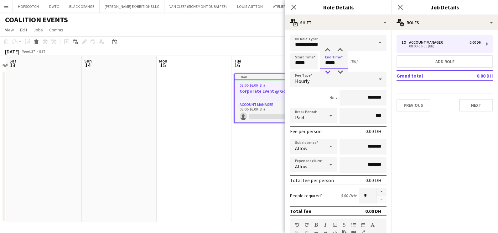
click at [330, 71] on div at bounding box center [328, 72] width 13 height 6
click at [340, 49] on div at bounding box center [340, 50] width 13 height 6
type input "*****"
click at [340, 49] on div at bounding box center [340, 50] width 13 height 6
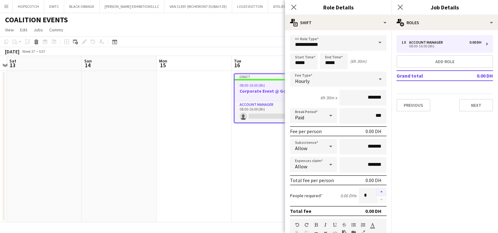
click at [377, 191] on button "button" at bounding box center [382, 191] width 10 height 8
type input "*"
drag, startPoint x: 362, startPoint y: 97, endPoint x: 353, endPoint y: 97, distance: 8.8
click at [353, 97] on input "*******" at bounding box center [363, 98] width 47 height 16
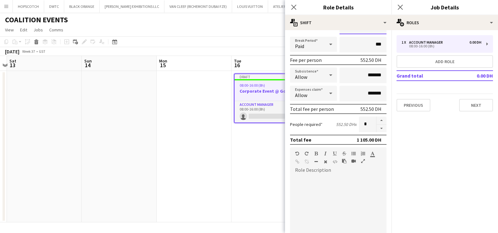
scroll to position [158, 0]
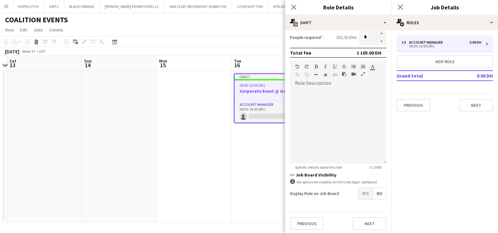
type input "********"
click at [358, 217] on button "Next" at bounding box center [370, 223] width 34 height 13
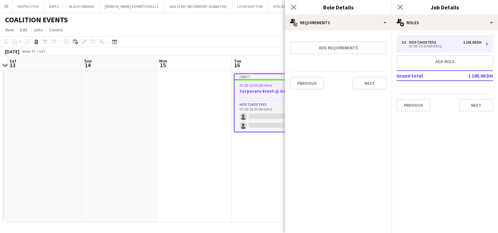
click at [480, 97] on div "Previous Next" at bounding box center [445, 102] width 97 height 18
click at [480, 102] on button "Next" at bounding box center [477, 105] width 34 height 13
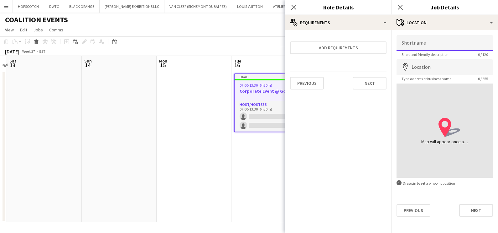
click at [412, 46] on input "Shortname" at bounding box center [445, 43] width 97 height 16
type input "**********"
click at [418, 64] on input "Location" at bounding box center [445, 67] width 97 height 16
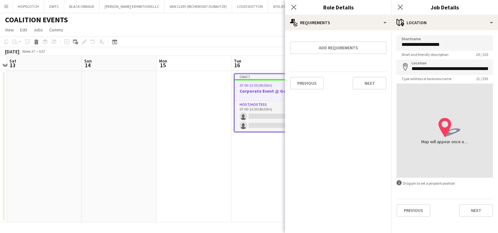
type input "**********"
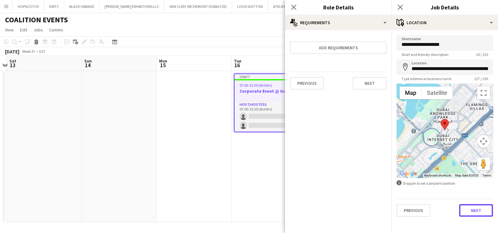
drag, startPoint x: 471, startPoint y: 206, endPoint x: 473, endPoint y: 191, distance: 15.4
click at [472, 206] on button "Next" at bounding box center [477, 210] width 34 height 13
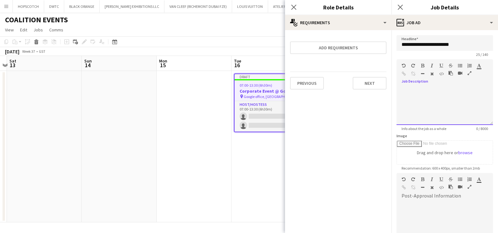
click at [432, 100] on div at bounding box center [445, 106] width 97 height 38
paste div
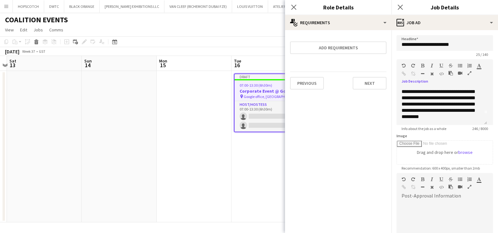
click at [472, 73] on button "button" at bounding box center [470, 73] width 4 height 5
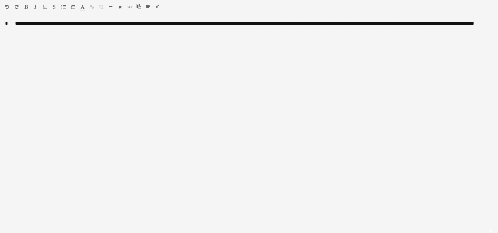
scroll to position [0, 0]
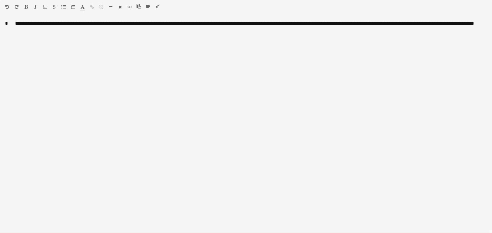
click at [14, 23] on div "**********" at bounding box center [246, 126] width 492 height 213
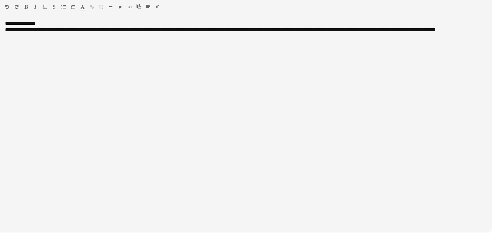
click at [31, 30] on div "**********" at bounding box center [246, 33] width 482 height 13
click at [81, 29] on div "**********" at bounding box center [246, 33] width 482 height 13
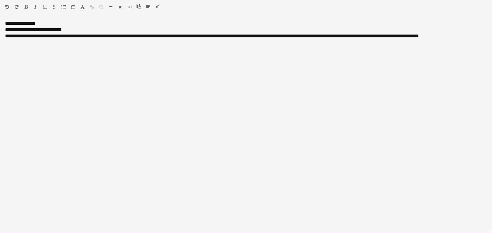
click at [105, 37] on div "**********" at bounding box center [246, 36] width 482 height 6
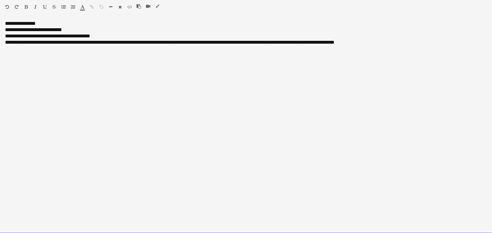
click at [133, 42] on div "**********" at bounding box center [246, 42] width 482 height 6
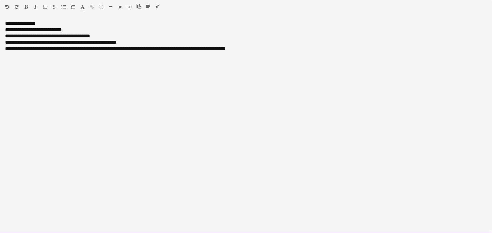
click at [84, 48] on div "**********" at bounding box center [246, 48] width 482 height 6
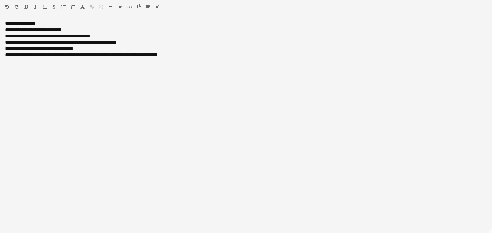
drag, startPoint x: 182, startPoint y: 57, endPoint x: 143, endPoint y: 58, distance: 39.2
click at [143, 58] on div "**********" at bounding box center [246, 55] width 482 height 6
click at [19, 23] on div "**********" at bounding box center [246, 126] width 492 height 213
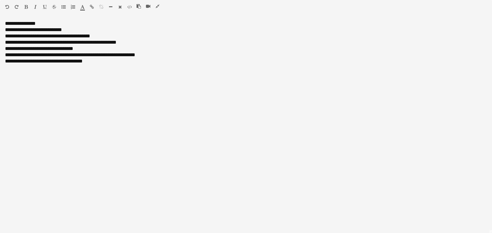
click at [26, 8] on icon "button" at bounding box center [25, 7] width 3 height 4
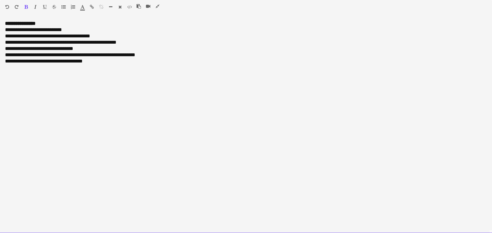
click at [72, 25] on div "**********" at bounding box center [246, 126] width 492 height 213
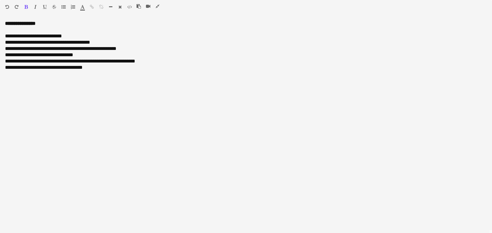
click at [157, 6] on icon "button" at bounding box center [158, 6] width 4 height 4
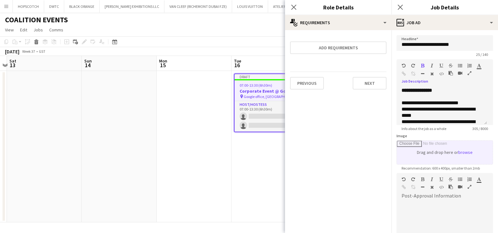
click at [461, 152] on input "Image" at bounding box center [445, 152] width 96 height 24
type input "**********"
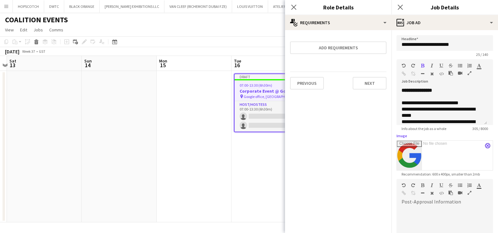
click at [486, 145] on app-icon "close" at bounding box center [488, 145] width 4 height 3
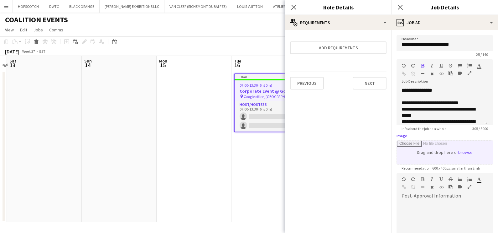
click at [464, 150] on input "Image" at bounding box center [445, 152] width 96 height 24
type input "**********"
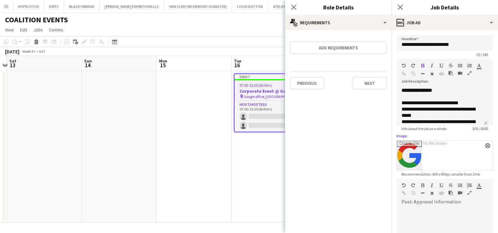
scroll to position [82, 0]
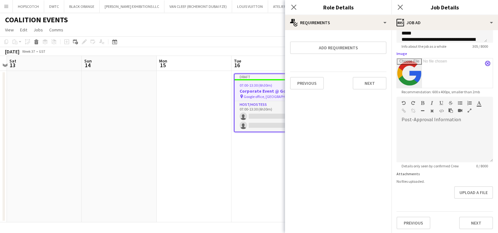
click at [486, 62] on app-icon "close" at bounding box center [488, 63] width 4 height 3
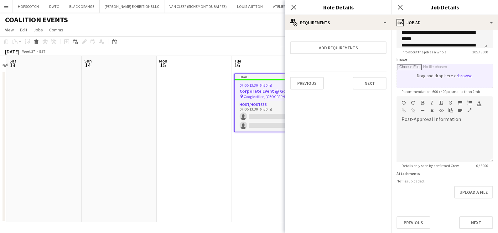
click at [458, 77] on input "Image" at bounding box center [445, 76] width 96 height 24
type input "**********"
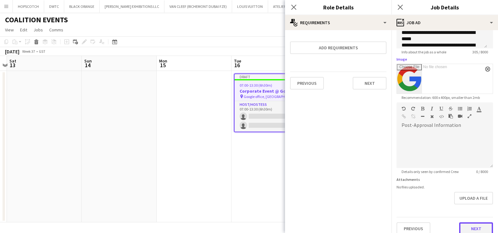
drag, startPoint x: 480, startPoint y: 224, endPoint x: 459, endPoint y: 202, distance: 31.0
click at [480, 224] on button "Next" at bounding box center [477, 228] width 34 height 13
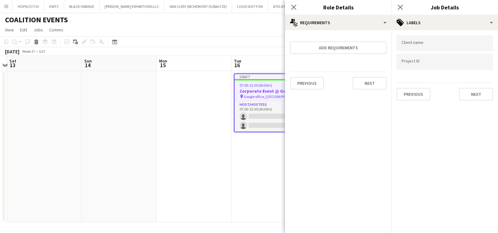
click at [458, 44] on input "Type to search client labels..." at bounding box center [445, 43] width 87 height 6
type input "*****"
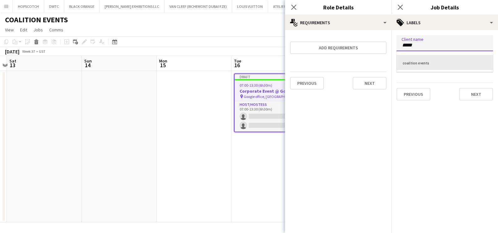
click at [442, 60] on div "coalition events" at bounding box center [445, 62] width 97 height 15
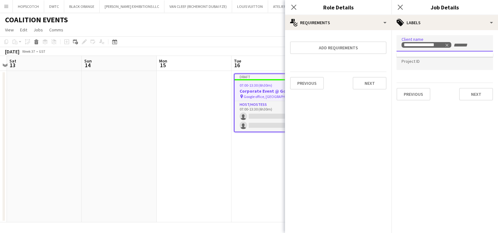
click at [445, 63] on input "Type to search project ID labels..." at bounding box center [445, 62] width 87 height 6
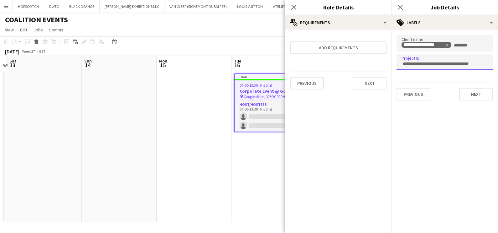
paste input "**********"
type input "**********"
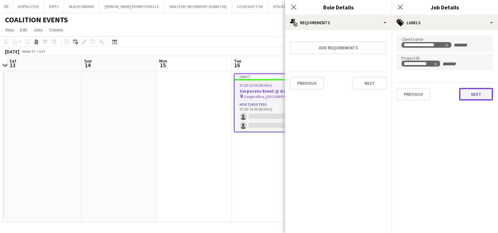
click at [472, 94] on button "Next" at bounding box center [477, 94] width 34 height 13
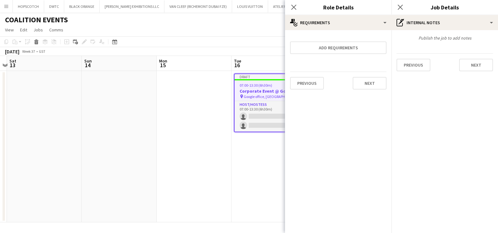
click at [191, 138] on app-date-cell at bounding box center [194, 146] width 75 height 151
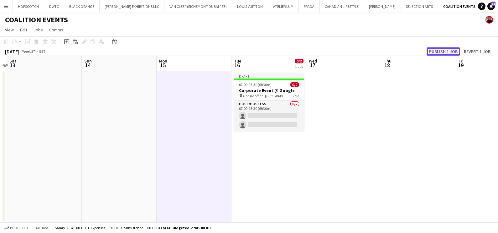
click at [442, 48] on button "Publish 1 job" at bounding box center [444, 51] width 34 height 8
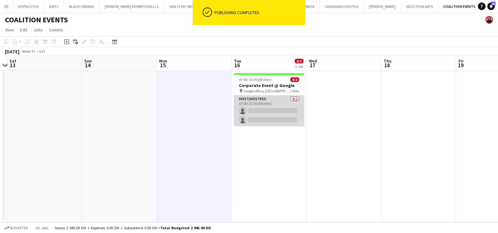
click at [271, 97] on app-card-role "Host/Hostess 0/2 07:00-13:30 (6h30m) single-neutral-actions single-neutral-acti…" at bounding box center [269, 110] width 70 height 30
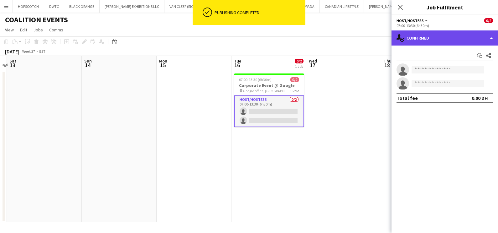
click at [440, 37] on div "single-neutral-actions-check-2 Confirmed" at bounding box center [445, 37] width 107 height 15
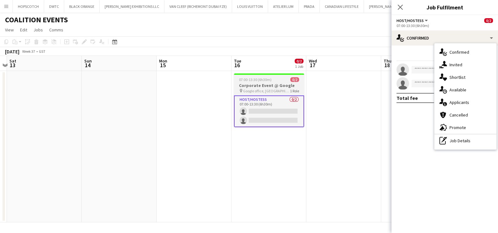
drag, startPoint x: 285, startPoint y: 81, endPoint x: 260, endPoint y: 81, distance: 24.8
click at [284, 81] on div "07:00-13:30 (6h30m) 0/2" at bounding box center [269, 79] width 70 height 5
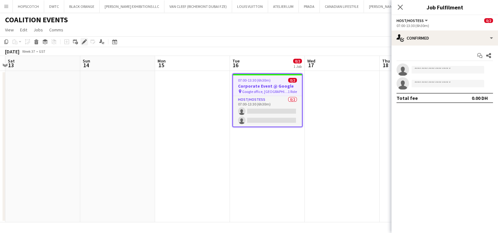
click at [82, 43] on icon "Edit" at bounding box center [84, 41] width 5 height 5
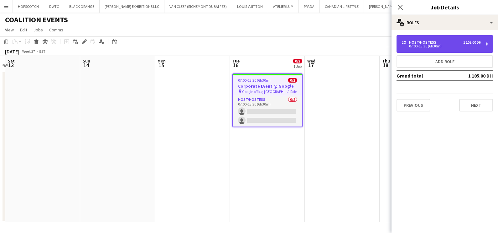
click at [446, 41] on div "2 x Host/Hostess 1 105.00 DH" at bounding box center [442, 42] width 80 height 4
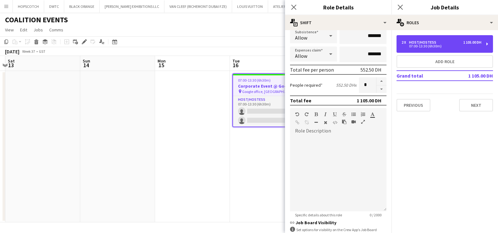
scroll to position [158, 0]
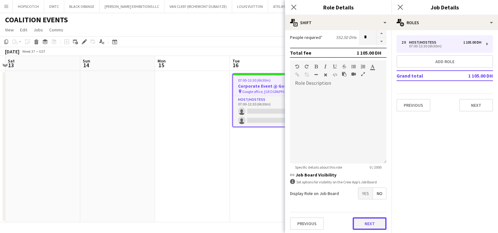
click at [357, 217] on button "Next" at bounding box center [370, 223] width 34 height 13
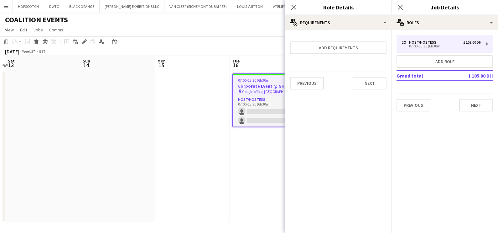
scroll to position [0, 0]
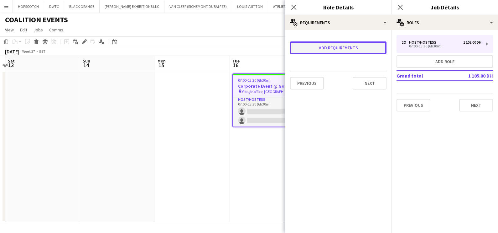
click at [348, 51] on button "Add requirements" at bounding box center [338, 47] width 97 height 13
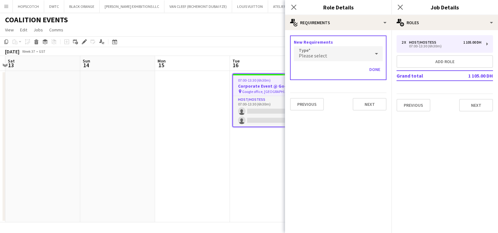
click at [346, 57] on div "Please select" at bounding box center [332, 53] width 76 height 15
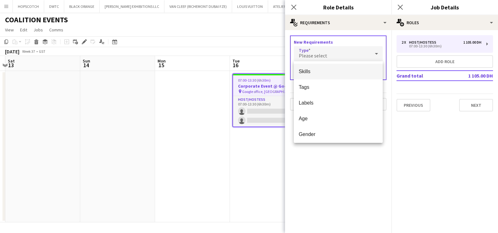
click at [335, 74] on span "Skills" at bounding box center [338, 71] width 79 height 6
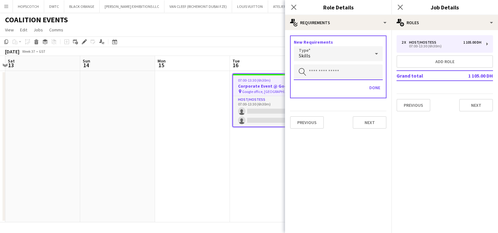
click at [336, 66] on input "text" at bounding box center [338, 72] width 89 height 16
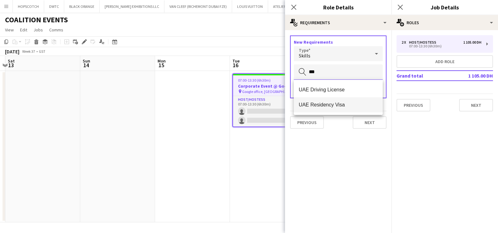
type input "***"
drag, startPoint x: 326, startPoint y: 105, endPoint x: 323, endPoint y: 102, distance: 4.1
click at [326, 105] on span "UAE Residency Visa" at bounding box center [338, 105] width 79 height 6
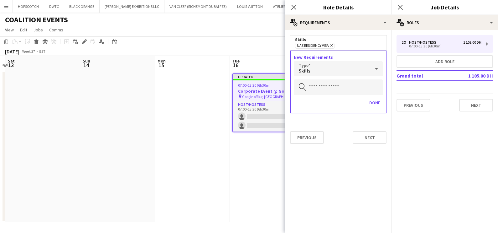
click at [319, 69] on div "Skills" at bounding box center [332, 68] width 76 height 15
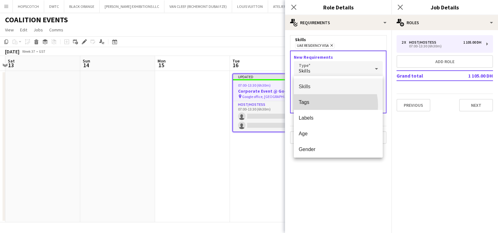
click at [321, 105] on mat-option "Tags" at bounding box center [338, 102] width 89 height 16
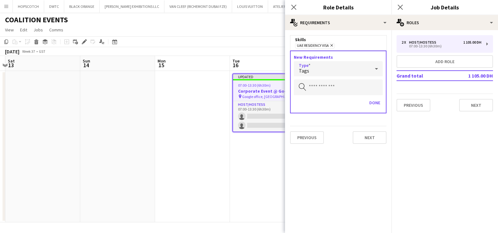
click at [327, 95] on div "New Requirements Type Tags Search by skill Done" at bounding box center [338, 81] width 97 height 63
click at [348, 89] on input "text" at bounding box center [338, 87] width 89 height 16
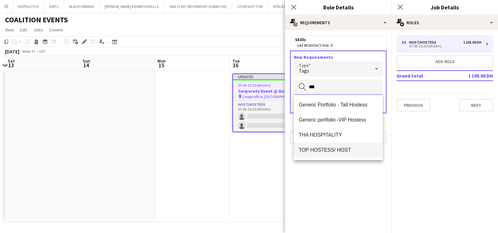
type input "***"
click at [313, 150] on span "TOP HOSTESS/ HOST" at bounding box center [338, 150] width 79 height 6
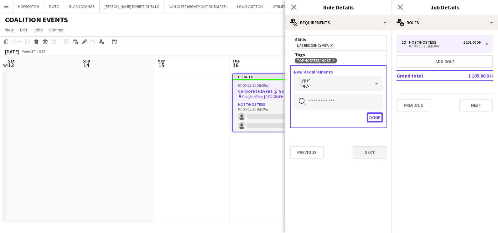
click at [373, 116] on button "Done" at bounding box center [375, 117] width 16 height 10
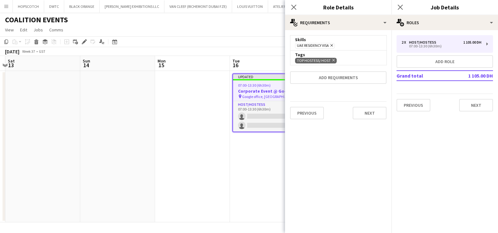
click at [165, 151] on app-date-cell at bounding box center [192, 146] width 75 height 151
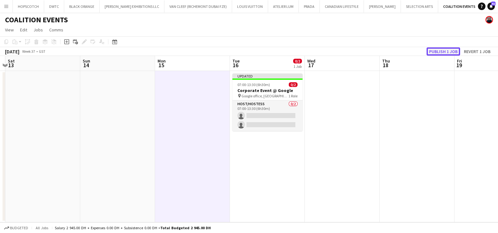
click at [444, 50] on button "Publish 1 job" at bounding box center [444, 51] width 34 height 8
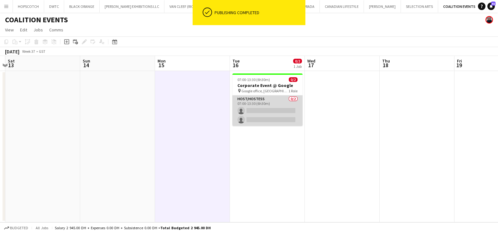
click at [269, 100] on app-card-role "Host/Hostess 0/2 07:00-13:30 (6h30m) single-neutral-actions single-neutral-acti…" at bounding box center [268, 110] width 70 height 30
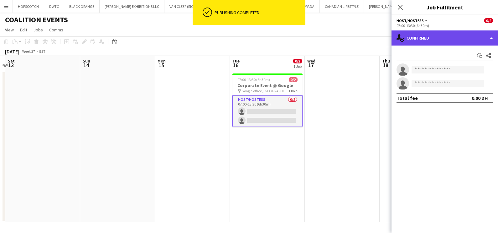
click at [436, 38] on div "single-neutral-actions-check-2 Confirmed" at bounding box center [445, 37] width 107 height 15
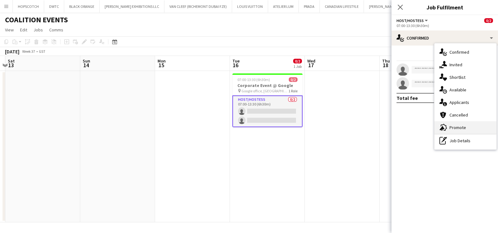
click at [451, 131] on div "advertising-megaphone Promote" at bounding box center [466, 127] width 62 height 13
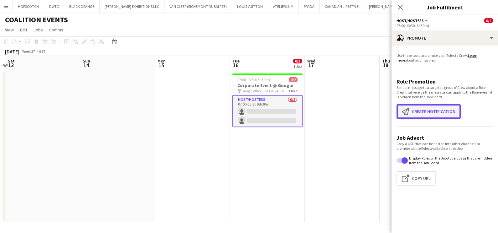
click at [420, 107] on button "Create notification Create notification" at bounding box center [429, 111] width 64 height 14
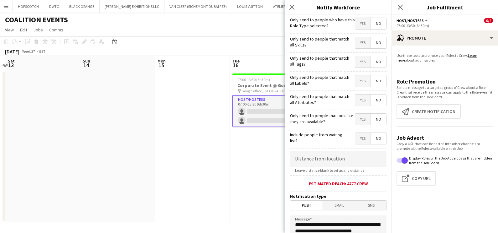
click at [355, 47] on span "Yes" at bounding box center [362, 42] width 15 height 11
click at [355, 67] on mat-button-toggle-group "Yes No" at bounding box center [371, 62] width 32 height 12
click at [359, 61] on span "Yes" at bounding box center [362, 61] width 15 height 11
drag, startPoint x: 361, startPoint y: 77, endPoint x: 359, endPoint y: 79, distance: 3.8
click at [361, 77] on span "Yes" at bounding box center [362, 80] width 15 height 11
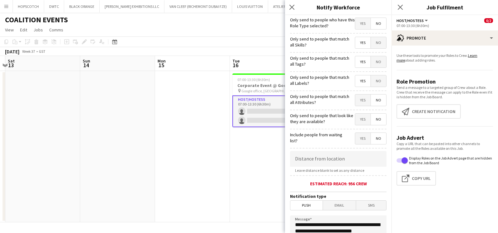
click at [356, 94] on span "Yes" at bounding box center [362, 99] width 15 height 11
click at [352, 111] on div "Only send to people that look like they are available? Yes No" at bounding box center [338, 118] width 97 height 15
click at [356, 122] on span "Yes" at bounding box center [362, 118] width 15 height 11
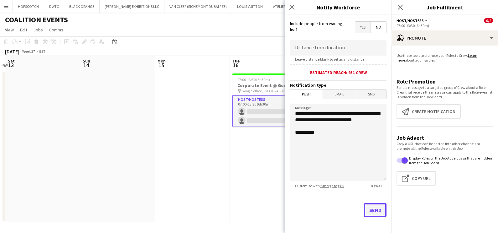
click at [369, 212] on button "Send" at bounding box center [375, 210] width 23 height 14
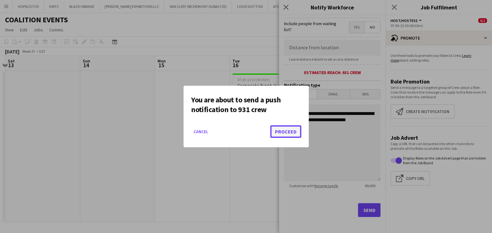
click at [292, 129] on button "Proceed" at bounding box center [286, 131] width 31 height 13
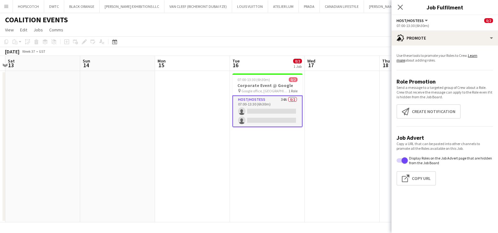
click at [257, 19] on div "COALITION EVENTS" at bounding box center [249, 19] width 498 height 12
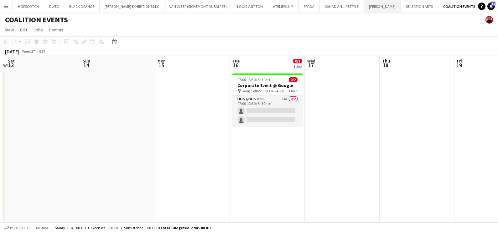
click at [364, 5] on button "JACK MORTON Close" at bounding box center [382, 6] width 37 height 12
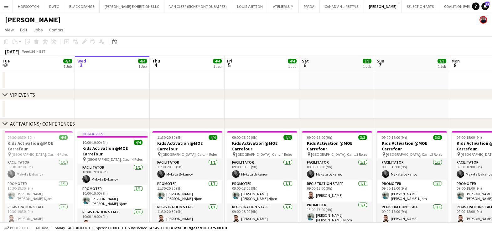
scroll to position [0, 211]
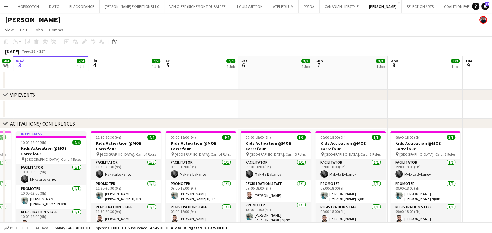
drag, startPoint x: 422, startPoint y: 107, endPoint x: 206, endPoint y: 125, distance: 216.8
click at [185, 125] on div "chevron-right VIP EVENTS chevron-right ACTIVATIONS/ CONFERENCES chevron-right A…" at bounding box center [246, 189] width 492 height 267
drag, startPoint x: 300, startPoint y: 121, endPoint x: 221, endPoint y: 130, distance: 79.4
click at [221, 130] on div "chevron-right VIP EVENTS chevron-right ACTIVATIONS/ CONFERENCES chevron-right A…" at bounding box center [246, 189] width 492 height 267
drag, startPoint x: 437, startPoint y: 94, endPoint x: 271, endPoint y: 108, distance: 167.4
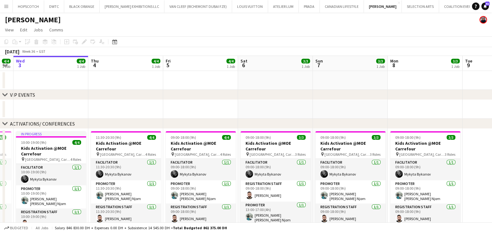
click at [271, 108] on div "chevron-right VIP EVENTS chevron-right ACTIVATIONS/ CONFERENCES chevron-right A…" at bounding box center [246, 189] width 492 height 267
drag, startPoint x: 434, startPoint y: 90, endPoint x: 318, endPoint y: 106, distance: 117.7
click at [317, 106] on div "chevron-right VIP EVENTS chevron-right ACTIVATIONS/ CONFERENCES chevron-right A…" at bounding box center [246, 189] width 492 height 267
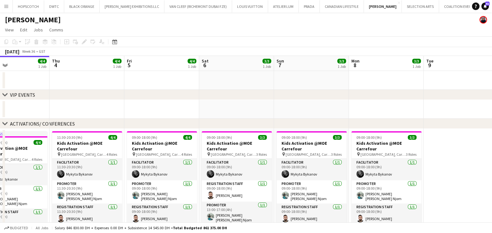
drag, startPoint x: 401, startPoint y: 107, endPoint x: 302, endPoint y: 117, distance: 99.9
click at [302, 117] on app-calendar-viewport "Sun 31 4/4 1 Job Mon 1 4/4 1 Job Tue 2 4/4 1 Job Wed 3 4/4 1 Job Thu 4 4/4 1 Jo…" at bounding box center [246, 189] width 492 height 267
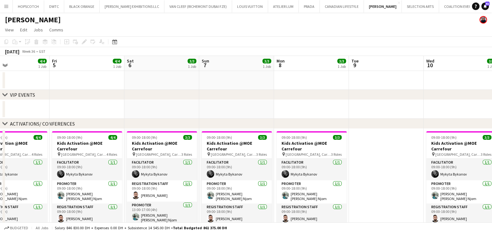
scroll to position [0, 250]
drag, startPoint x: 374, startPoint y: 117, endPoint x: 188, endPoint y: 121, distance: 185.3
click at [188, 121] on div "chevron-right VIP EVENTS chevron-right ACTIVATIONS/ CONFERENCES chevron-right A…" at bounding box center [246, 189] width 492 height 267
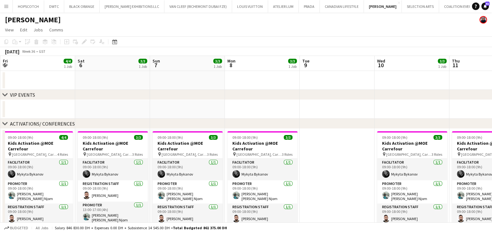
drag, startPoint x: 423, startPoint y: 112, endPoint x: 157, endPoint y: 119, distance: 265.3
click at [145, 119] on div "chevron-right VIP EVENTS chevron-right ACTIVATIONS/ CONFERENCES chevron-right A…" at bounding box center [246, 189] width 492 height 267
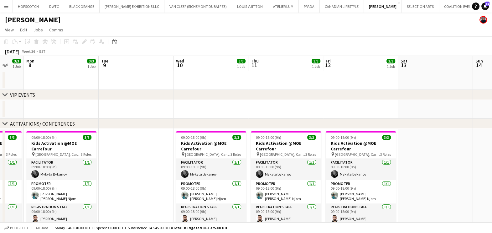
drag, startPoint x: 351, startPoint y: 115, endPoint x: 243, endPoint y: 115, distance: 108.1
click at [243, 115] on app-calendar-viewport "Thu 4 4/4 1 Job Fri 5 4/4 1 Job Sat 6 3/3 1 Job Sun 7 3/3 1 Job Mon 8 3/3 1 Job…" at bounding box center [246, 189] width 492 height 267
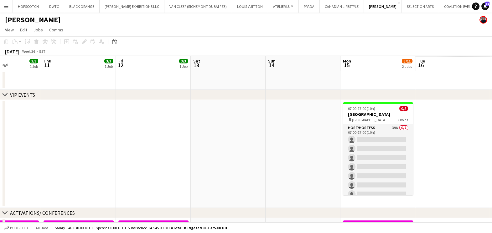
drag, startPoint x: 406, startPoint y: 125, endPoint x: 221, endPoint y: 126, distance: 184.9
click at [221, 126] on app-calendar-viewport "Sun 7 3/3 1 Job Mon 8 3/3 1 Job Tue 9 Wed 10 3/3 1 Job Thu 11 3/3 1 Job Fri 12 …" at bounding box center [246, 234] width 492 height 356
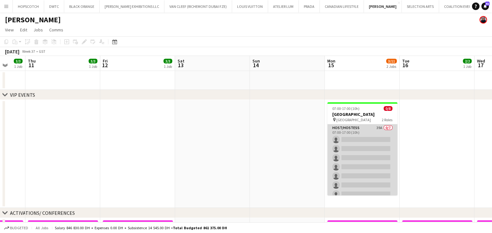
click at [382, 129] on app-card-role "Host/Hostess 39A 0/7 07:00-17:00 (10h) single-neutral-actions single-neutral-ac…" at bounding box center [363, 162] width 70 height 76
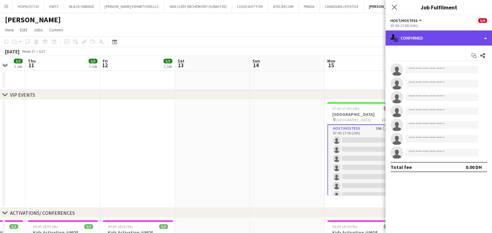
click at [452, 34] on div "single-neutral-actions-check-2 Confirmed" at bounding box center [439, 37] width 107 height 15
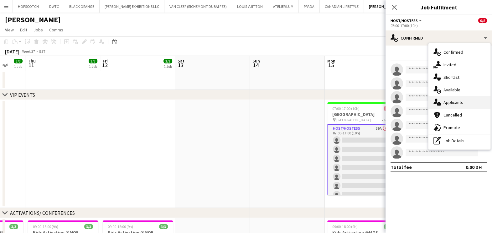
click at [460, 106] on div "single-neutral-actions-information Applicants" at bounding box center [460, 102] width 62 height 13
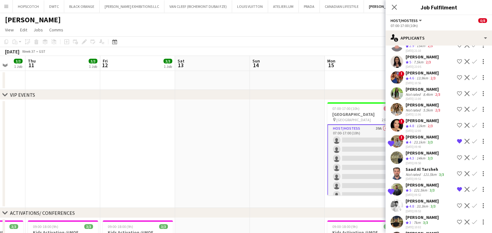
scroll to position [488, 0]
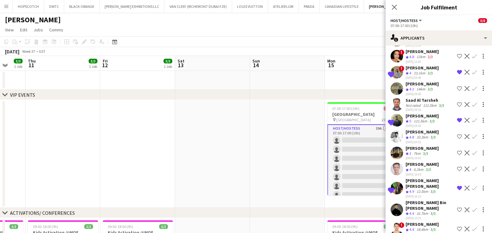
click at [421, 199] on div "Hassan Bin Rashid Ahmed" at bounding box center [430, 204] width 49 height 11
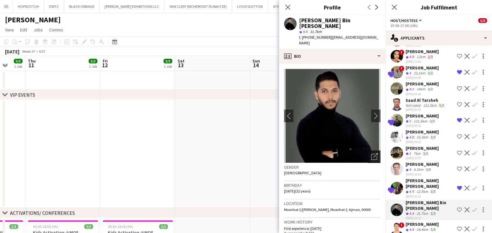
click at [371, 153] on icon "Open photos pop-in" at bounding box center [374, 156] width 7 height 7
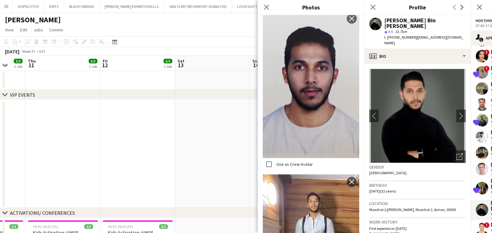
scroll to position [824, 0]
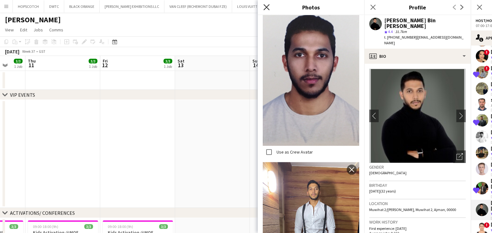
click at [266, 6] on icon at bounding box center [267, 7] width 6 height 6
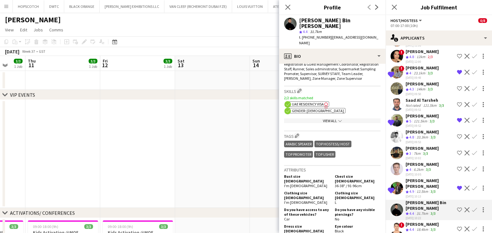
scroll to position [313, 0]
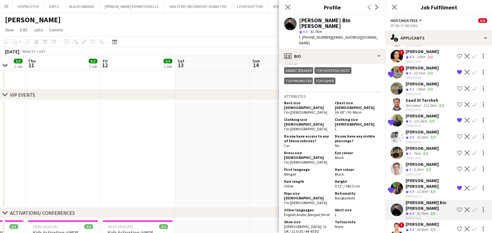
click at [457, 207] on app-icon "Shortlist crew" at bounding box center [459, 209] width 5 height 5
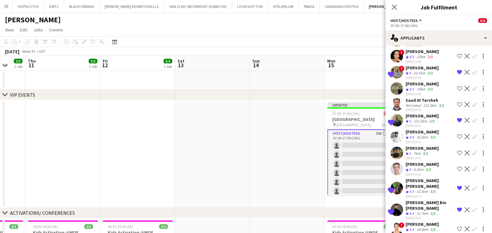
click at [291, 145] on app-date-cell at bounding box center [287, 154] width 75 height 108
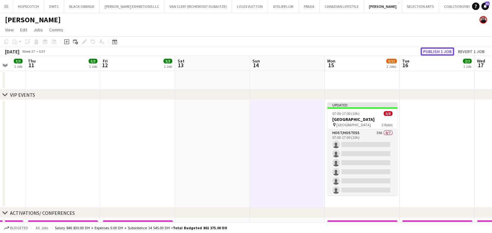
click at [444, 55] on button "Publish 1 job" at bounding box center [438, 51] width 34 height 8
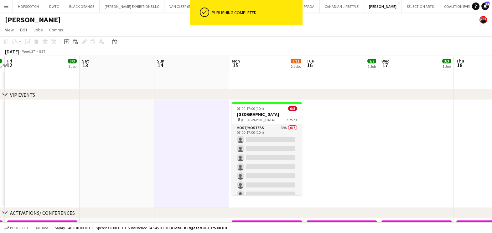
drag, startPoint x: 427, startPoint y: 136, endPoint x: 294, endPoint y: 152, distance: 133.5
click at [296, 152] on app-calendar-viewport "Tue 9 Wed 10 3/3 1 Job Thu 11 3/3 1 Job Fri 12 3/3 1 Job Sat 13 Sun 14 Mon 15 3…" at bounding box center [246, 234] width 492 height 356
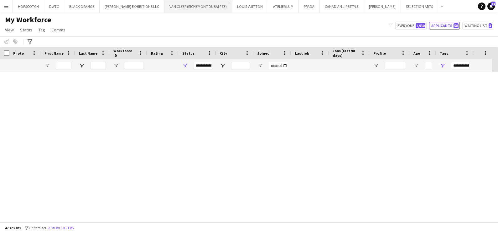
scroll to position [593, 0]
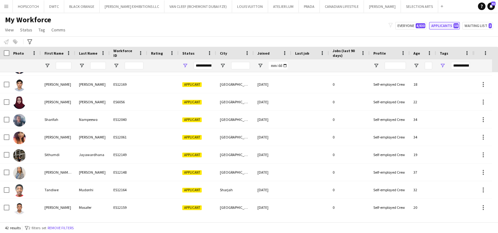
click at [457, 24] on span "58" at bounding box center [456, 25] width 5 height 5
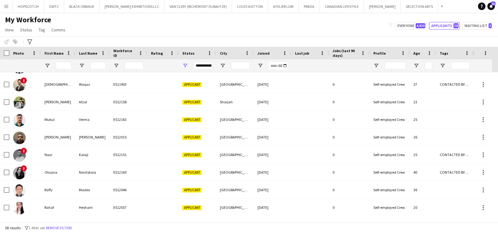
scroll to position [0, 0]
click at [441, 64] on span "Open Filter Menu" at bounding box center [443, 66] width 6 height 6
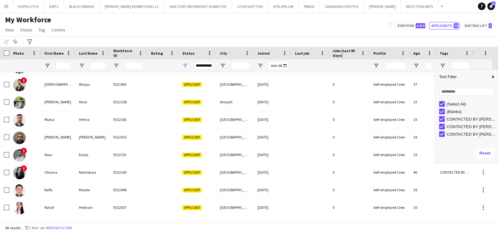
click at [442, 99] on div "(Select All) (Blanks) CONTACTED BY ANASTASIIA CONTACTED BY SARAH W CONTACTED BY…" at bounding box center [467, 121] width 63 height 45
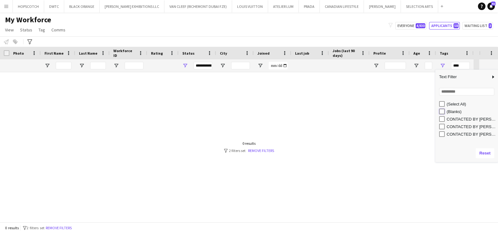
type input "**********"
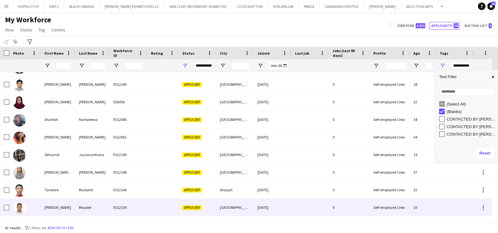
click at [60, 213] on div "[PERSON_NAME]" at bounding box center [58, 206] width 34 height 17
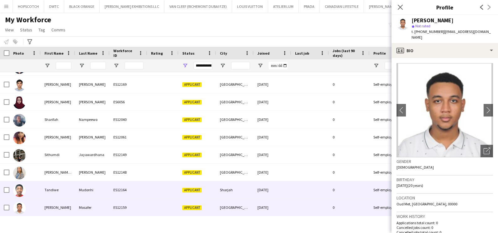
click at [114, 190] on div "ES12164" at bounding box center [129, 189] width 38 height 17
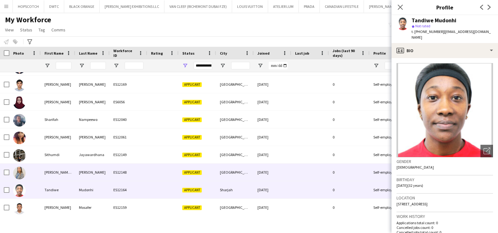
click at [119, 174] on div "ES12148" at bounding box center [129, 171] width 38 height 17
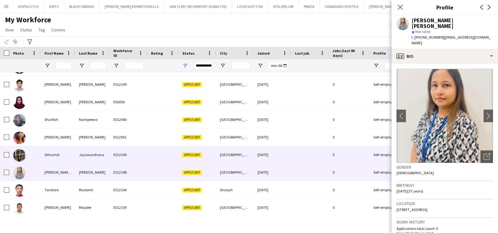
click at [129, 154] on div "ES12149" at bounding box center [129, 154] width 38 height 17
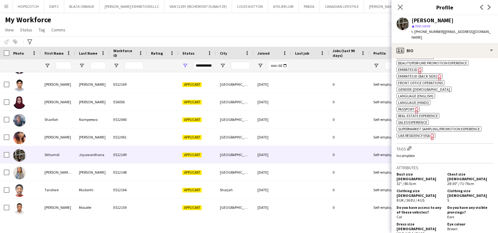
scroll to position [156, 0]
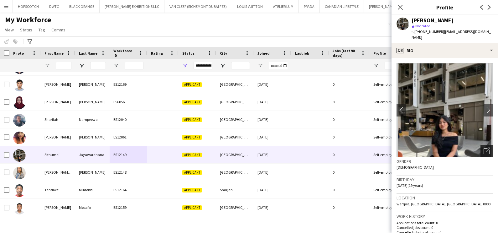
click at [484, 147] on icon "Open photos pop-in" at bounding box center [487, 150] width 7 height 7
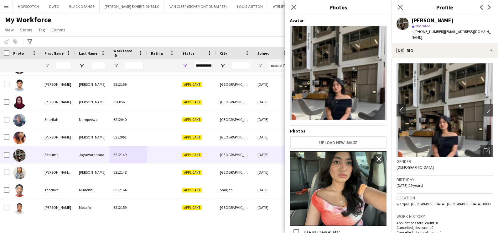
click at [188, 32] on div "My Workforce View Views Default view New view Update view Delete view Edit name…" at bounding box center [249, 25] width 498 height 21
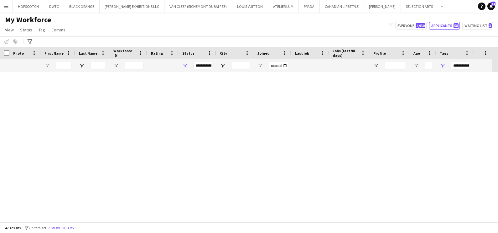
scroll to position [593, 0]
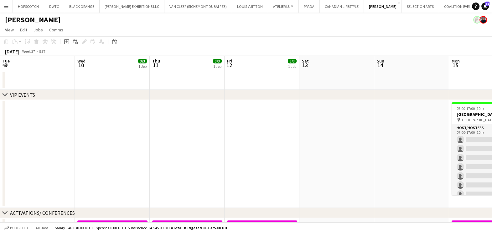
scroll to position [0, 255]
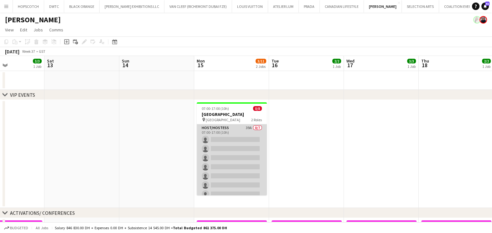
click at [241, 135] on app-card-role "Host/Hostess 39A 0/7 07:00-17:00 (10h) single-neutral-actions single-neutral-ac…" at bounding box center [232, 162] width 70 height 76
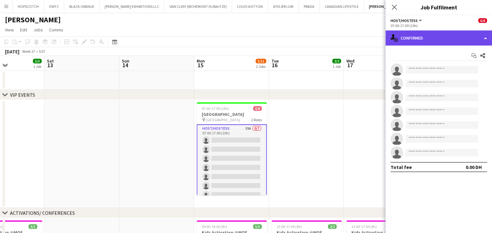
click at [415, 42] on div "single-neutral-actions-check-2 Confirmed" at bounding box center [439, 37] width 107 height 15
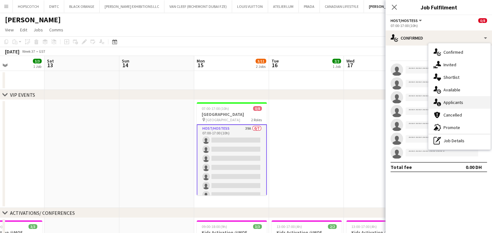
click at [446, 102] on span "Applicants" at bounding box center [454, 102] width 20 height 6
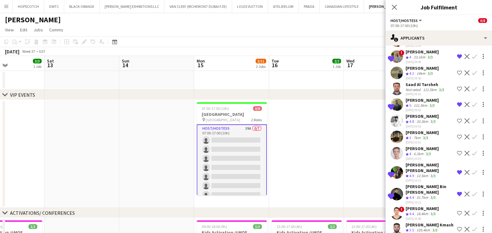
scroll to position [494, 0]
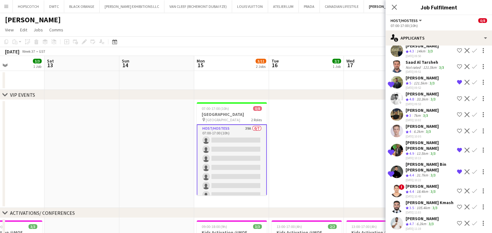
click at [417, 215] on div "George charbel Mbayed" at bounding box center [422, 218] width 33 height 6
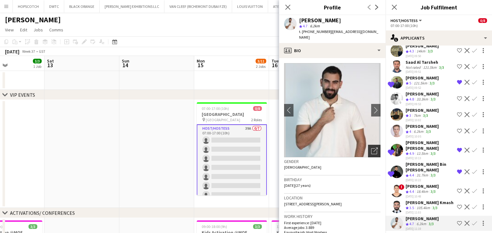
click at [371, 147] on icon "Open photos pop-in" at bounding box center [374, 150] width 7 height 7
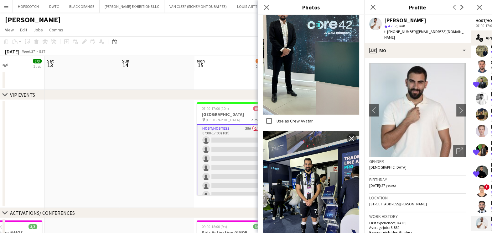
scroll to position [431, 0]
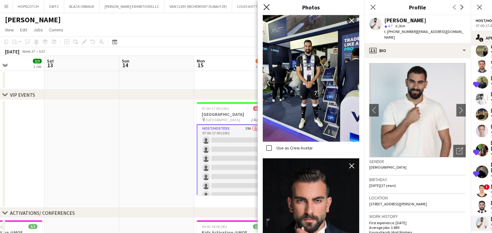
click at [269, 5] on icon at bounding box center [267, 7] width 6 height 6
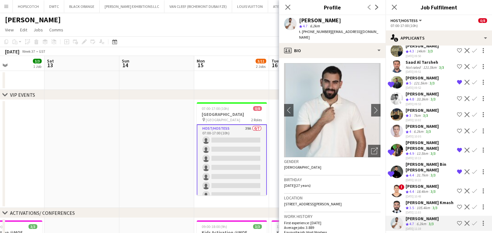
click at [457, 220] on app-icon "Shortlist crew" at bounding box center [459, 222] width 5 height 5
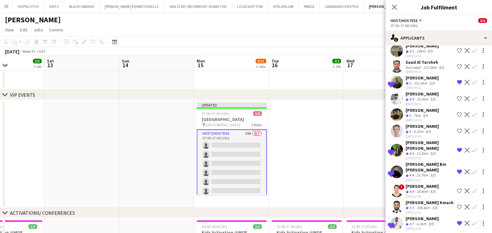
click at [325, 134] on app-date-cell at bounding box center [306, 154] width 75 height 108
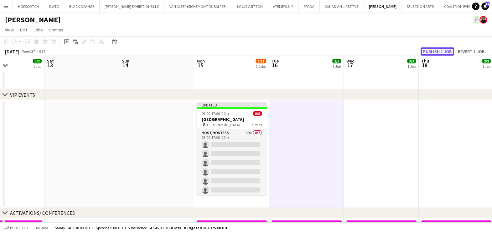
click at [440, 48] on button "Publish 1 job" at bounding box center [438, 51] width 34 height 8
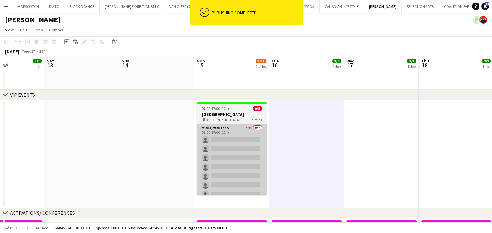
click at [236, 128] on app-card-role "Host/Hostess 39A 0/7 07:00-17:00 (10h) single-neutral-actions single-neutral-ac…" at bounding box center [232, 162] width 70 height 76
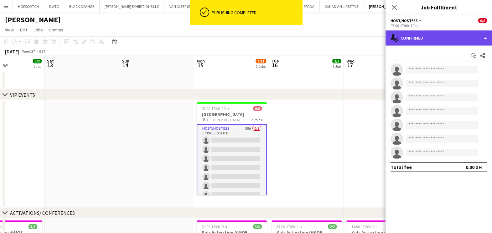
click at [428, 41] on div "single-neutral-actions-check-2 Confirmed" at bounding box center [439, 37] width 107 height 15
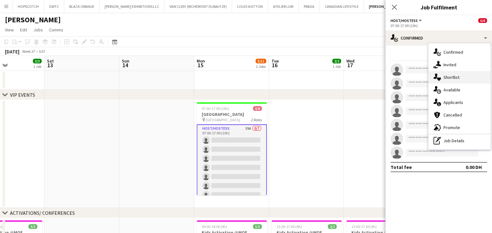
click at [442, 78] on div "single-neutral-actions-heart Shortlist" at bounding box center [460, 77] width 62 height 13
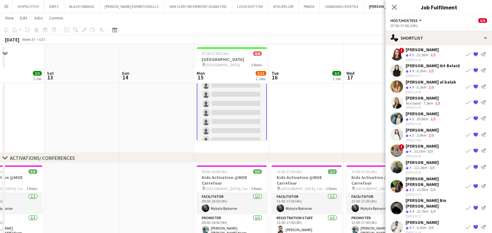
scroll to position [78, 0]
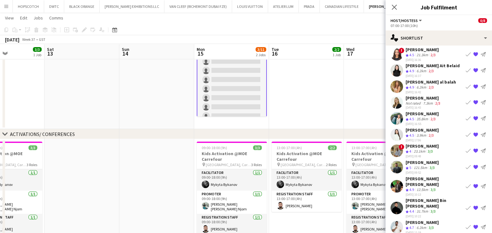
click at [413, 149] on div "23.1km" at bounding box center [420, 151] width 14 height 5
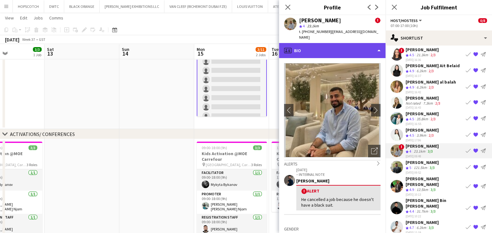
click at [327, 45] on div "profile Bio" at bounding box center [332, 50] width 107 height 15
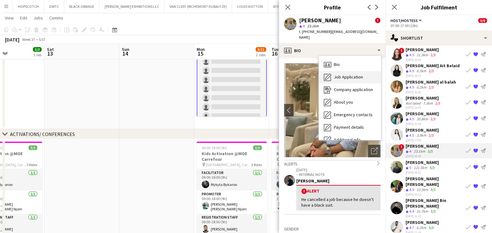
click at [337, 74] on span "Job Application" at bounding box center [348, 77] width 29 height 6
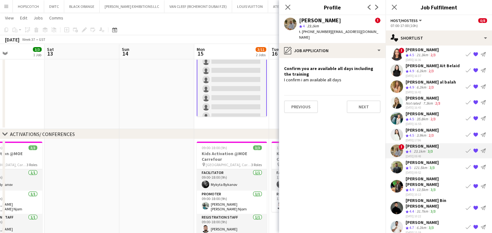
click at [416, 159] on div "Abdulkader Habra" at bounding box center [422, 162] width 33 height 6
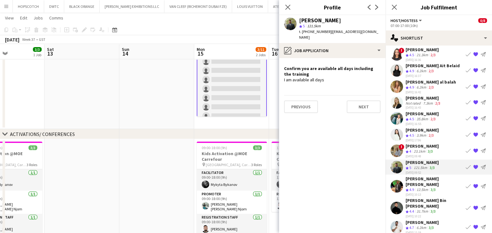
click at [414, 179] on div "Christian Benjamin Amechi" at bounding box center [435, 181] width 58 height 11
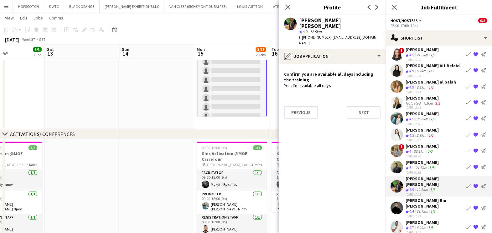
click at [419, 199] on div "Hassan Bin Rashid Ahmed" at bounding box center [435, 202] width 58 height 11
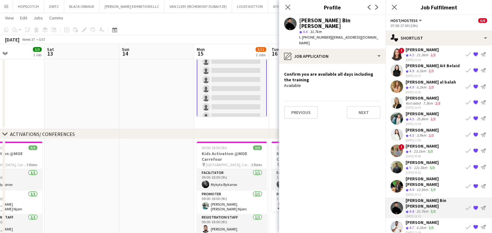
click at [419, 225] on div "6.2km" at bounding box center [422, 227] width 12 height 5
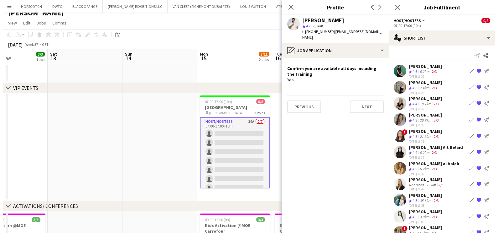
scroll to position [0, 0]
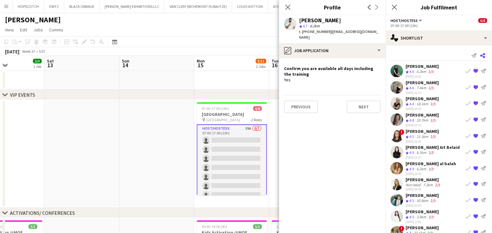
click at [481, 55] on icon at bounding box center [483, 55] width 5 height 5
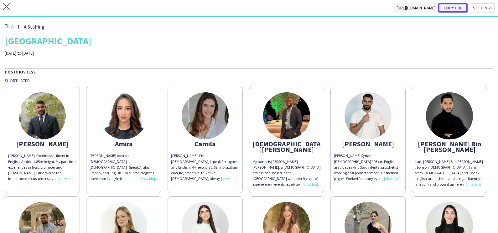
click at [454, 7] on button "Copy url" at bounding box center [453, 7] width 29 height 9
click at [8, 7] on icon "close" at bounding box center [6, 6] width 7 height 7
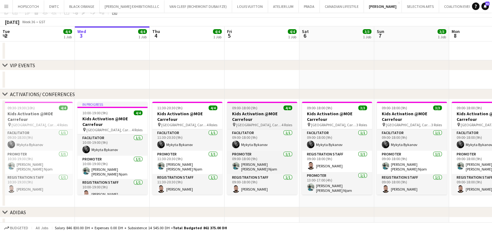
scroll to position [39, 0]
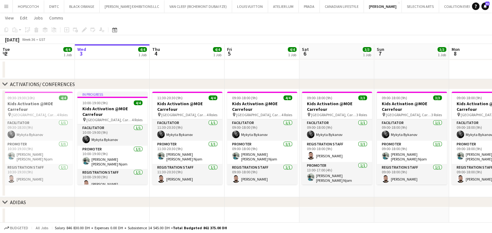
drag, startPoint x: 360, startPoint y: 82, endPoint x: 232, endPoint y: 88, distance: 128.7
click at [233, 88] on div "chevron-right ACTIVATIONS/ CONFERENCES" at bounding box center [246, 84] width 492 height 10
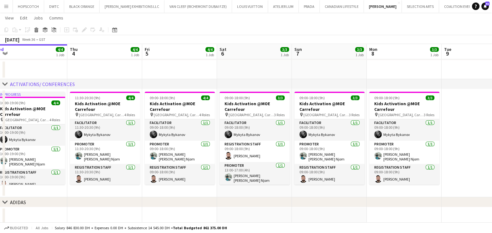
drag, startPoint x: 315, startPoint y: 63, endPoint x: 213, endPoint y: 80, distance: 103.3
click at [177, 77] on app-calendar-viewport "Sun 31 4/4 1 Job Mon 1 4/4 1 Job Tue 2 4/4 1 Job Wed 3 4/4 1 Job Thu 4 4/4 1 Jo…" at bounding box center [246, 135] width 492 height 298
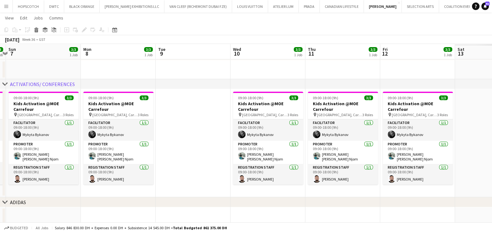
drag, startPoint x: 150, startPoint y: 79, endPoint x: 347, endPoint y: 73, distance: 196.3
click at [141, 80] on div "chevron-right VIP EVENTS chevron-right ACTIVATIONS/ CONFERENCES chevron-right A…" at bounding box center [246, 135] width 492 height 298
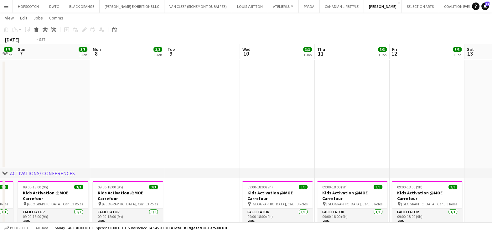
drag, startPoint x: 259, startPoint y: 71, endPoint x: 111, endPoint y: 75, distance: 147.4
click at [111, 75] on app-calendar-viewport "Thu 4 4/4 1 Job Fri 5 4/4 1 Job Sat 6 3/3 1 Job Sun 7 3/3 1 Job Mon 8 3/3 1 Job…" at bounding box center [246, 179] width 492 height 387
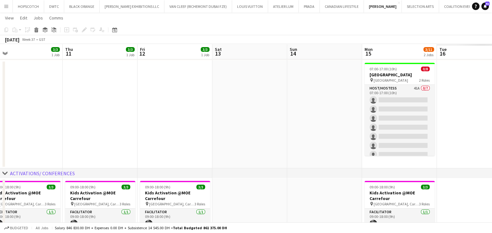
drag, startPoint x: 131, startPoint y: 80, endPoint x: 114, endPoint y: 82, distance: 17.4
click at [114, 81] on app-calendar-viewport "Sun 7 3/3 1 Job Mon 8 3/3 1 Job Tue 9 Wed 10 3/3 1 Job Thu 11 3/3 1 Job Fri 12 …" at bounding box center [246, 179] width 492 height 387
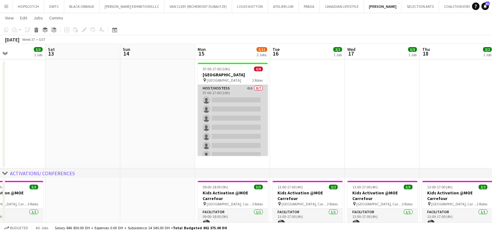
click at [249, 88] on app-card-role "Host/Hostess 41A 0/7 07:00-17:00 (10h) single-neutral-actions single-neutral-ac…" at bounding box center [233, 123] width 70 height 76
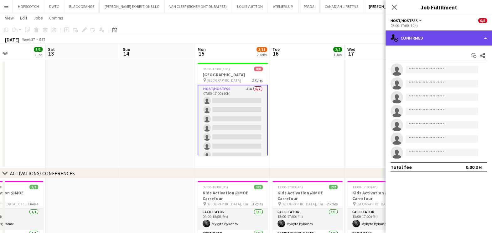
click at [446, 37] on div "single-neutral-actions-check-2 Confirmed" at bounding box center [439, 37] width 107 height 15
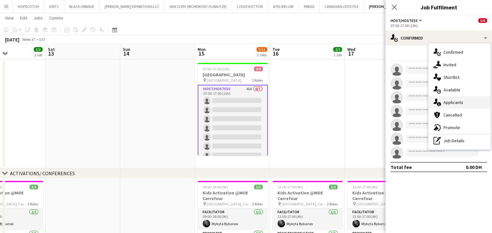
click at [450, 106] on div "single-neutral-actions-information Applicants" at bounding box center [460, 102] width 62 height 13
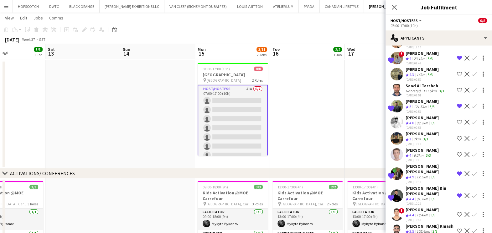
scroll to position [526, 0]
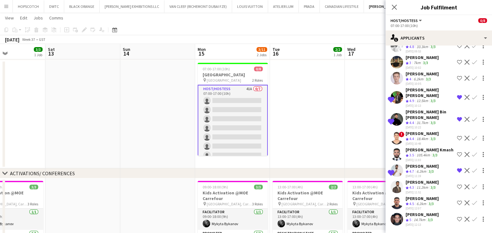
click at [413, 202] on span "4.5" at bounding box center [412, 203] width 5 height 5
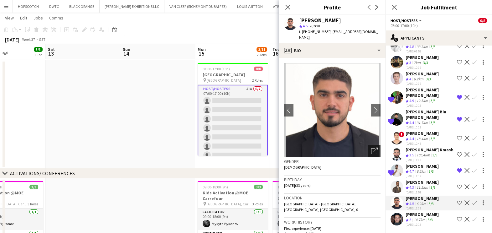
click at [371, 147] on icon "Open photos pop-in" at bounding box center [374, 150] width 7 height 7
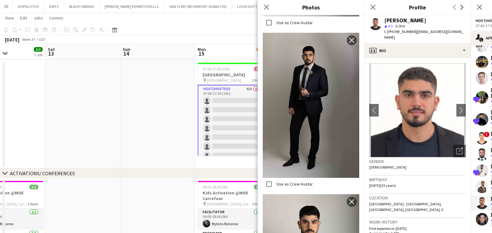
scroll to position [901, 0]
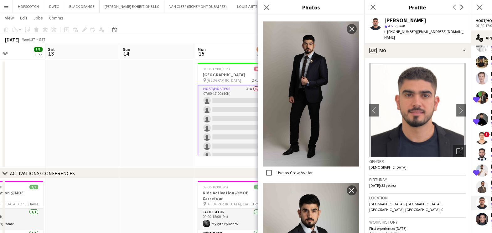
click at [131, 158] on app-date-cell at bounding box center [157, 114] width 75 height 108
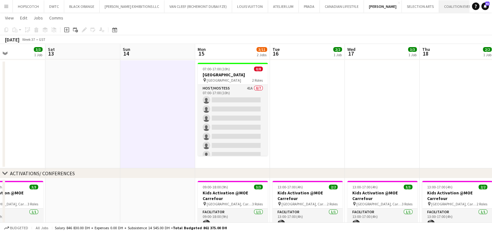
click at [439, 8] on button "COALITION EVENTS Close" at bounding box center [460, 6] width 42 height 12
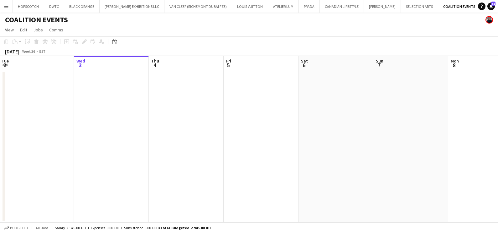
drag, startPoint x: 358, startPoint y: 105, endPoint x: 171, endPoint y: 111, distance: 187.2
click at [134, 106] on app-calendar-viewport "Sun 31 Mon 1 Tue 2 Wed 3 Thu 4 Fri 5 Sat 6 Sun 7 Mon 8 Tue 9 Wed 10 Thu 11" at bounding box center [249, 139] width 498 height 166
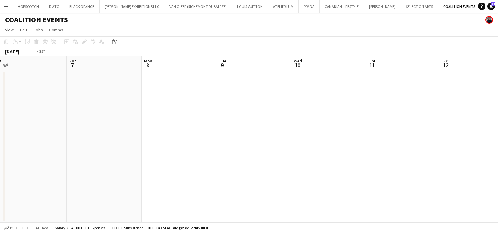
drag, startPoint x: 171, startPoint y: 112, endPoint x: 192, endPoint y: 118, distance: 22.4
click at [4, 112] on div "Thu 4 Fri 5 Sat 6 Sun 7 Mon 8 Tue 9 Wed 10 Thu 11 Fri 12 Sat 13 Sun 14 Mon 15" at bounding box center [249, 139] width 498 height 166
drag, startPoint x: 287, startPoint y: 119, endPoint x: -2, endPoint y: 120, distance: 288.4
click at [0, 120] on html "Menu Boards Boards Boards All jobs Status Workforce Workforce My Workforce Recr…" at bounding box center [249, 116] width 498 height 233
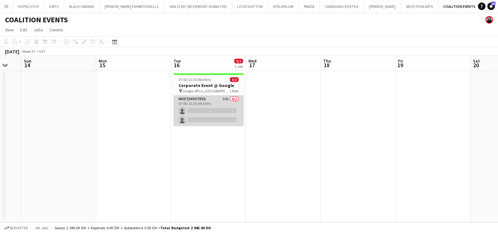
click at [223, 104] on app-card-role "Host/Hostess 64A 0/2 07:00-13:30 (6h30m) single-neutral-actions single-neutral-…" at bounding box center [209, 110] width 70 height 30
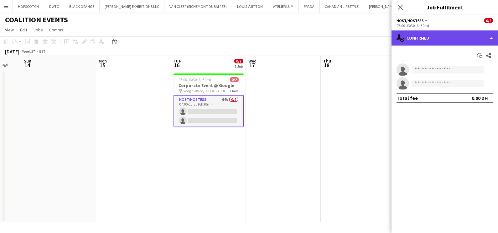
click at [447, 38] on div "single-neutral-actions-check-2 Confirmed" at bounding box center [445, 37] width 107 height 15
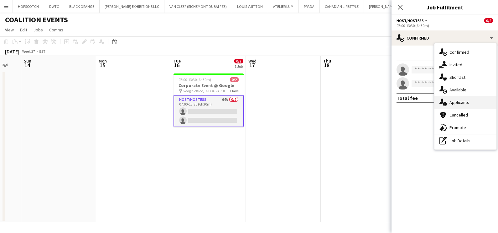
click at [457, 103] on span "Applicants" at bounding box center [460, 102] width 20 height 6
